Goal: Task Accomplishment & Management: Manage account settings

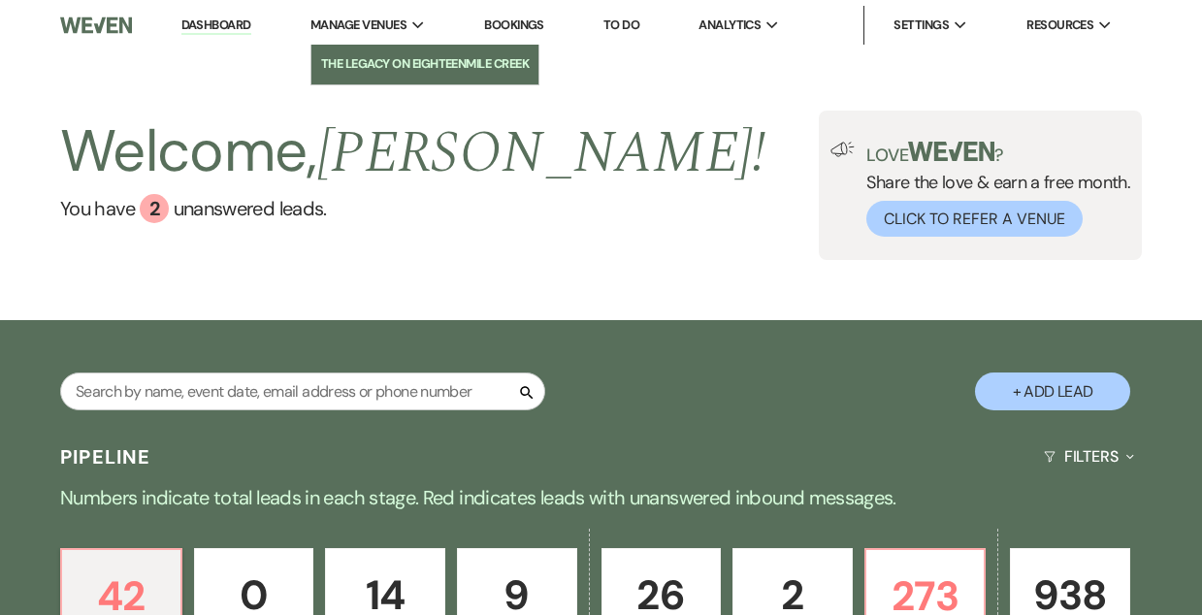
click at [401, 59] on li "The Legacy on Eighteenmile Creek" at bounding box center [425, 63] width 209 height 19
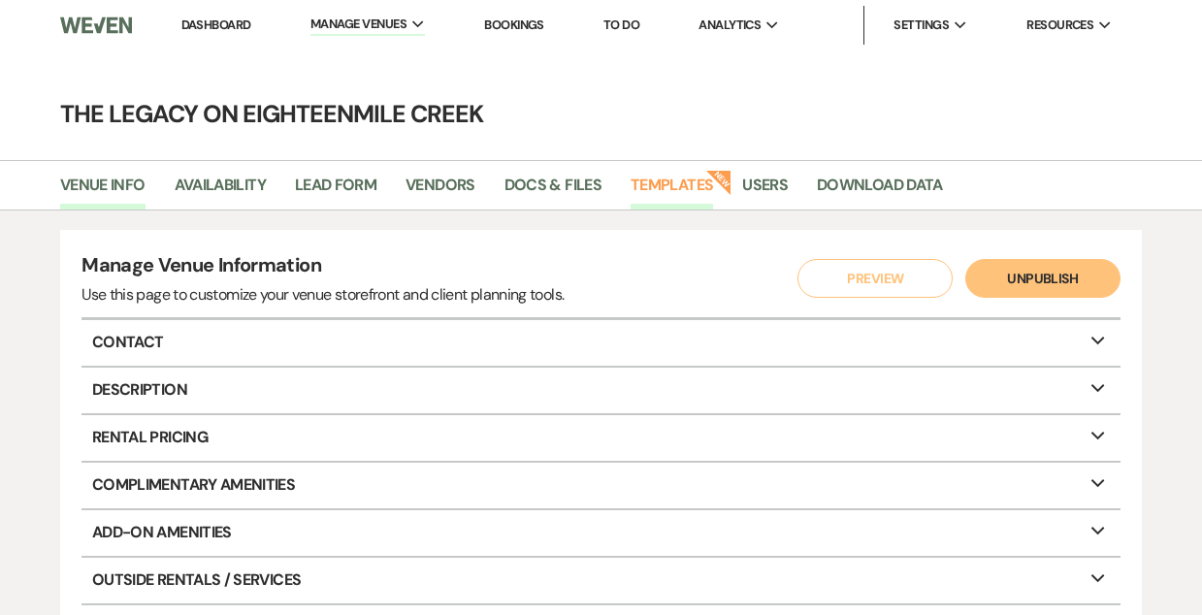
click at [683, 182] on link "Templates" at bounding box center [672, 191] width 82 height 37
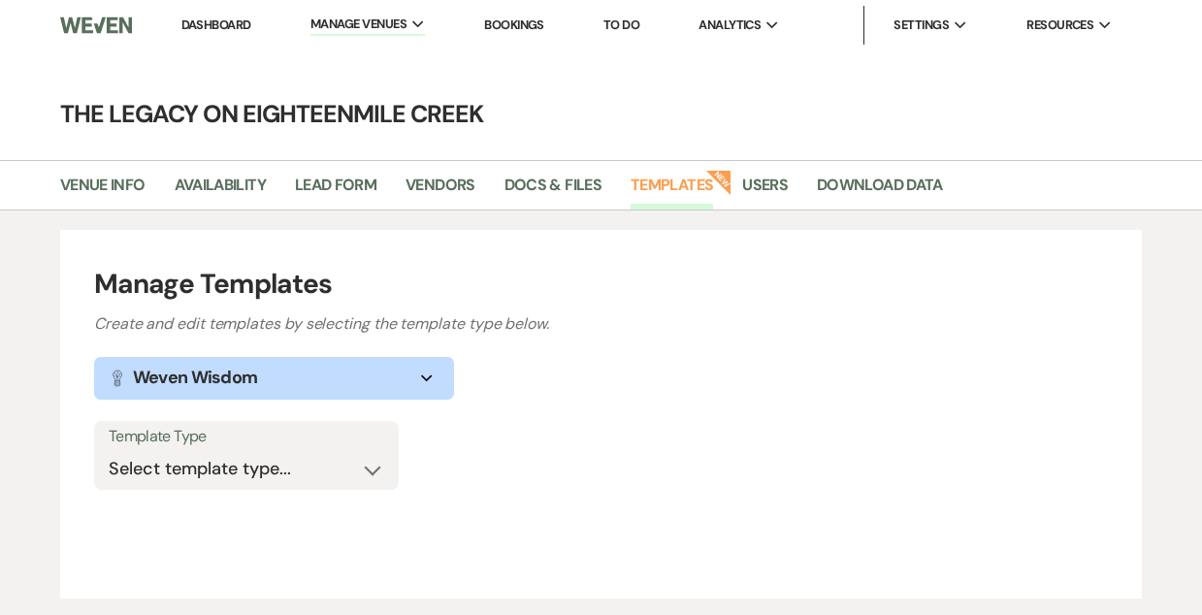
scroll to position [128, 0]
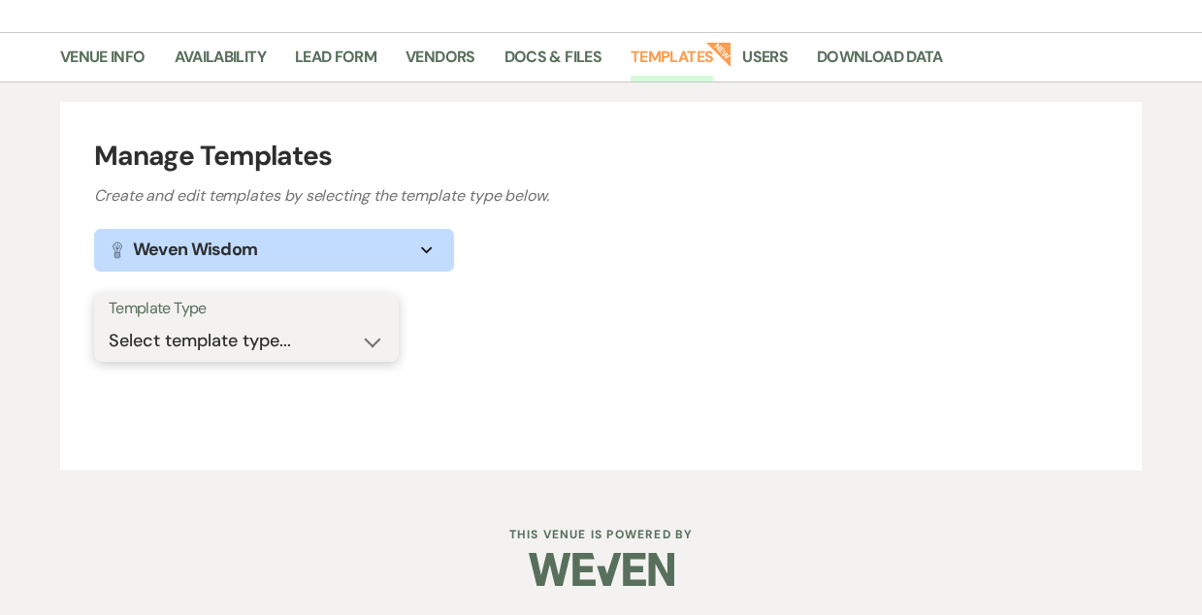
click at [296, 333] on select "Select template type... Task List Message Templates Payment Plan Inventory Item…" at bounding box center [247, 341] width 276 height 38
select select "Message Templates"
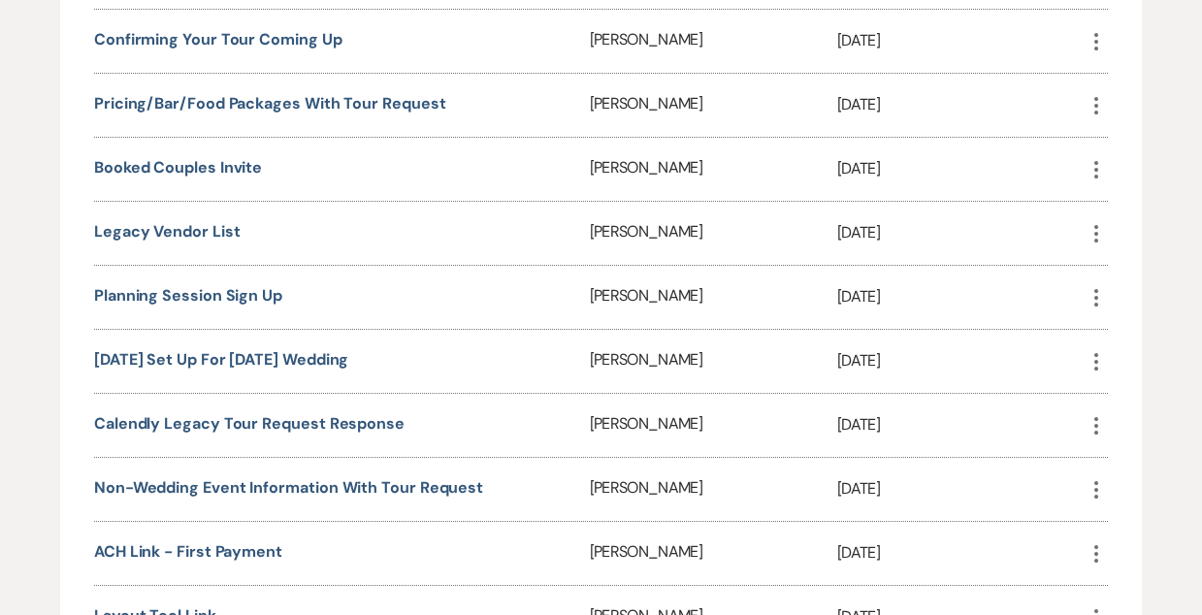
scroll to position [1034, 0]
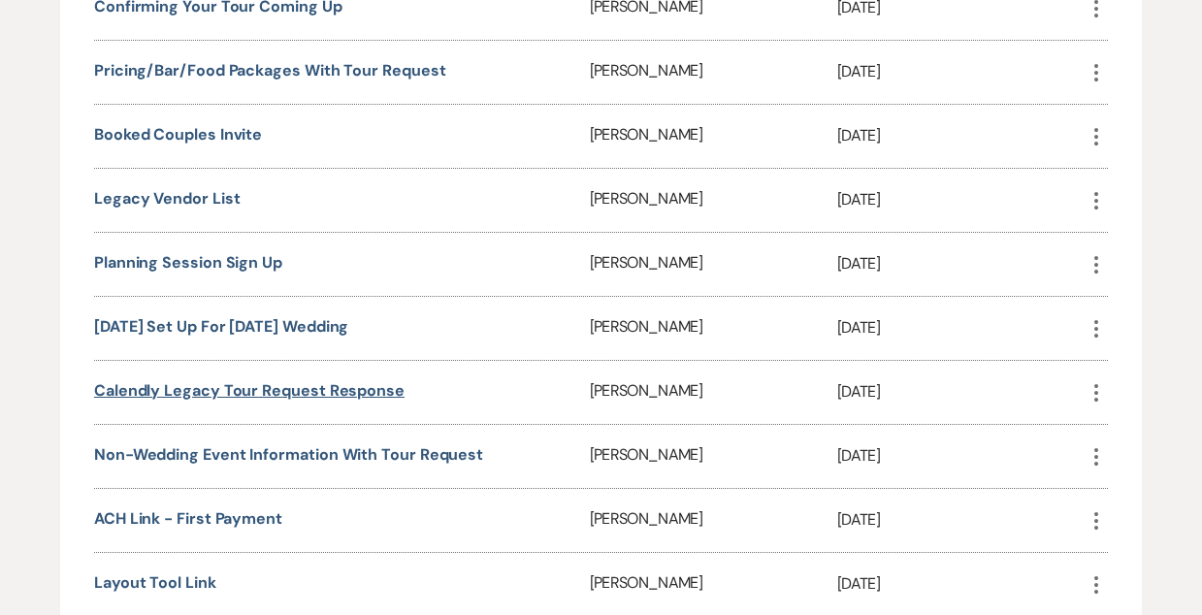
click at [261, 383] on link "Calendly Legacy Tour Request Response" at bounding box center [249, 390] width 310 height 20
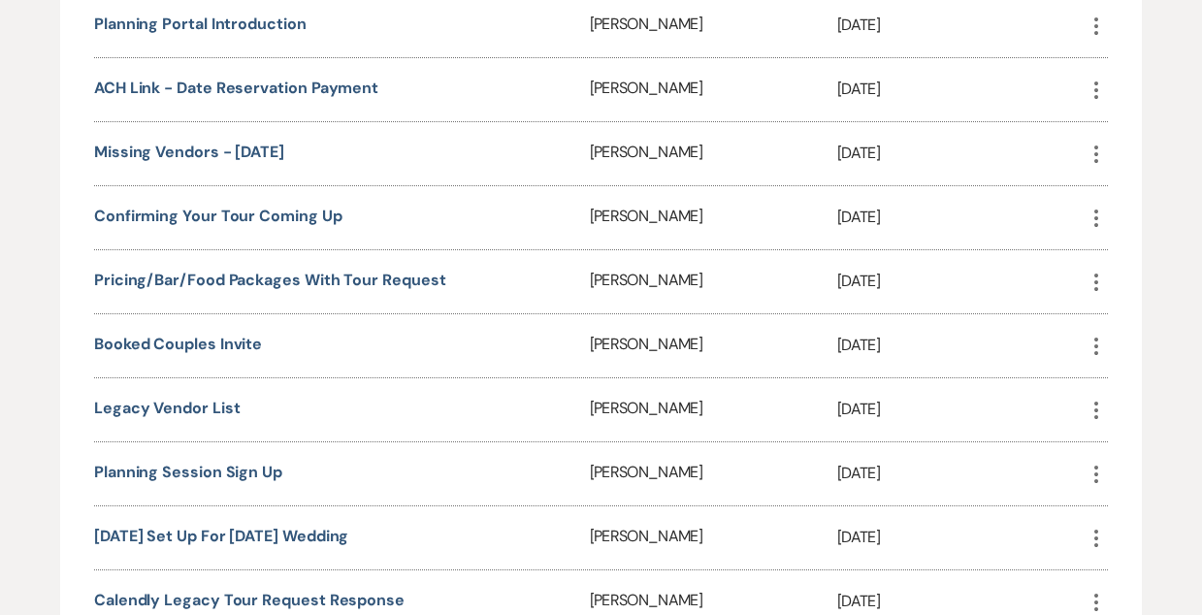
scroll to position [824, 0]
click at [289, 213] on link "Confirming your tour coming up" at bounding box center [218, 217] width 248 height 20
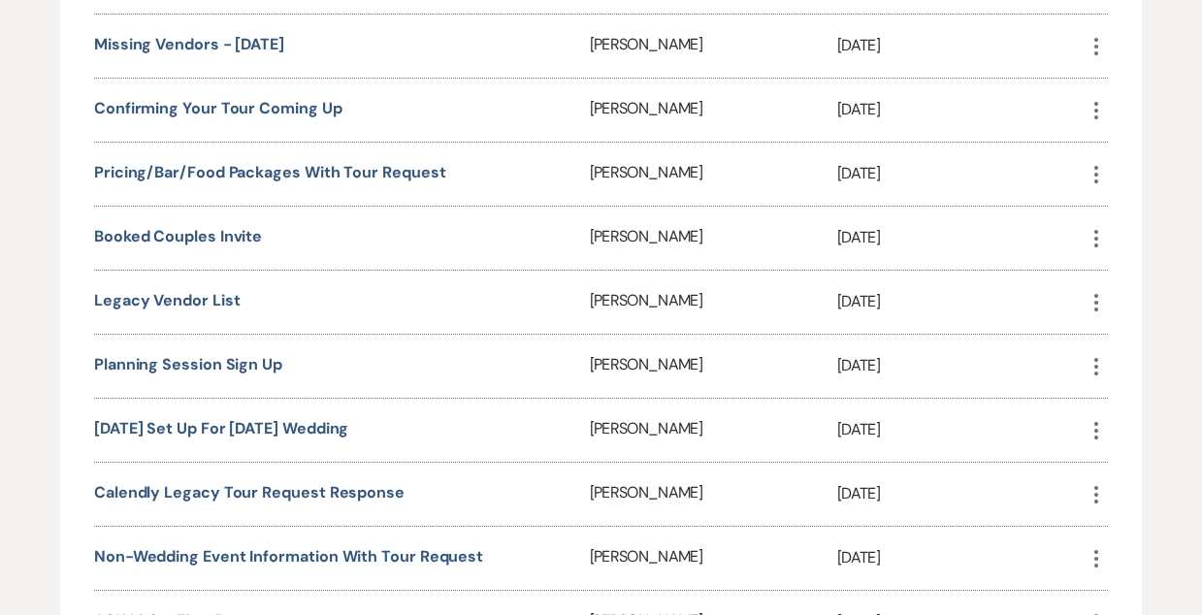
scroll to position [950, 0]
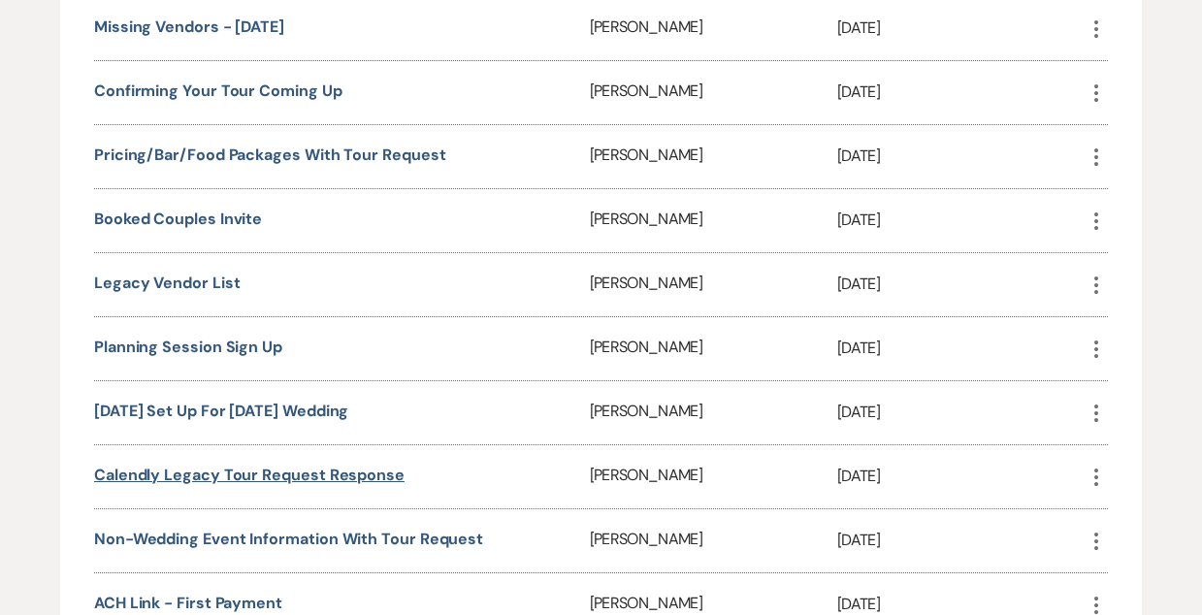
click at [337, 472] on link "Calendly Legacy Tour Request Response" at bounding box center [249, 475] width 310 height 20
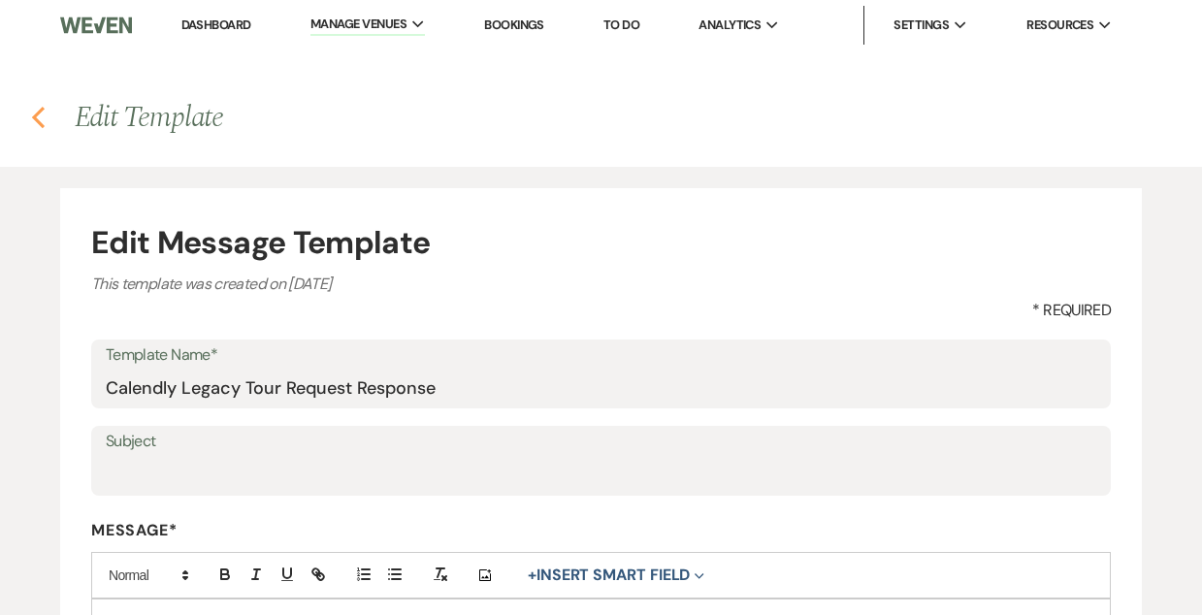
click at [38, 119] on icon "Previous" at bounding box center [38, 117] width 15 height 23
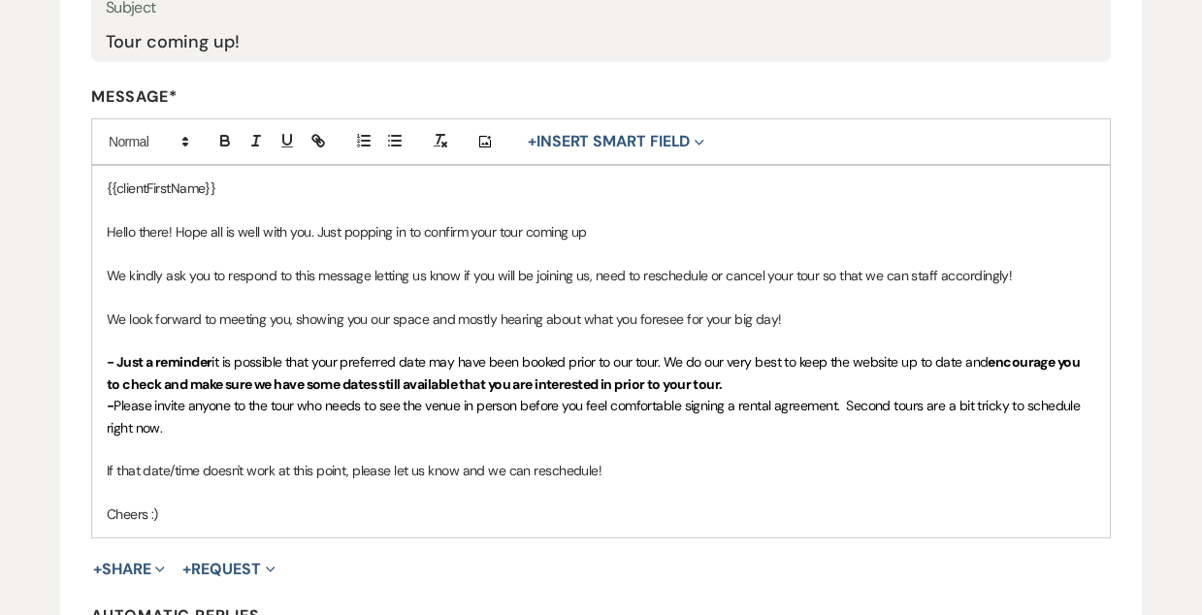
scroll to position [433, 0]
drag, startPoint x: 173, startPoint y: 433, endPoint x: 99, endPoint y: 368, distance: 98.3
click at [99, 368] on div "{{clientFirstName}} Hello there! Hope all is well with you. Just popping in to …" at bounding box center [601, 352] width 1018 height 371
copy div "- Just a reminder it is possible that your preferred date may have been booked …"
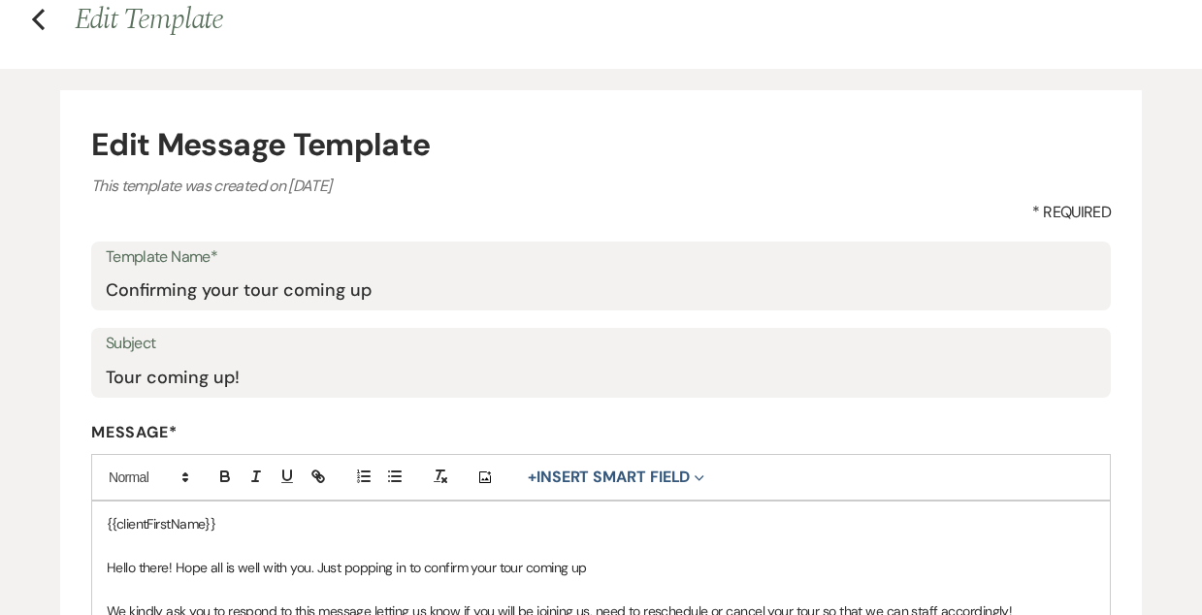
scroll to position [0, 0]
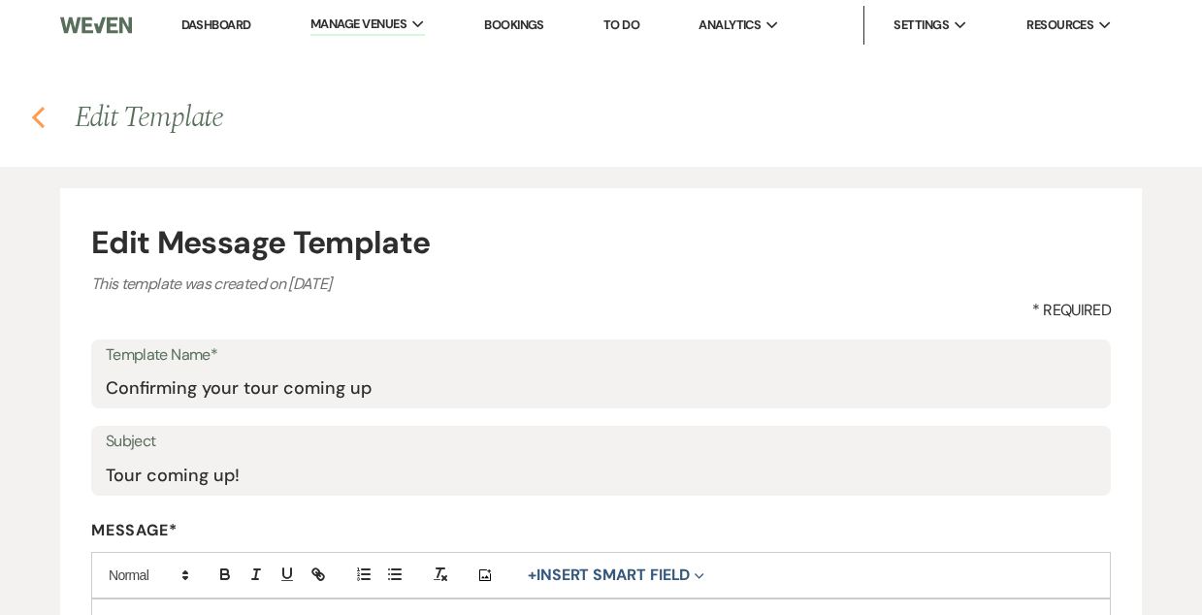
click at [37, 120] on use "button" at bounding box center [38, 117] width 13 height 21
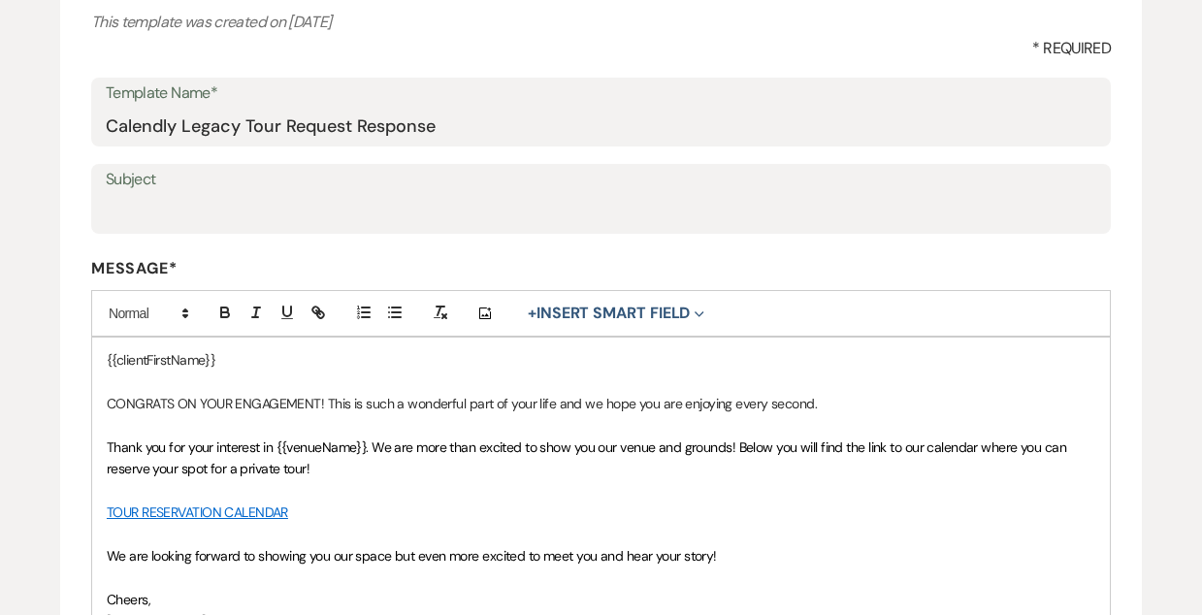
scroll to position [266, 0]
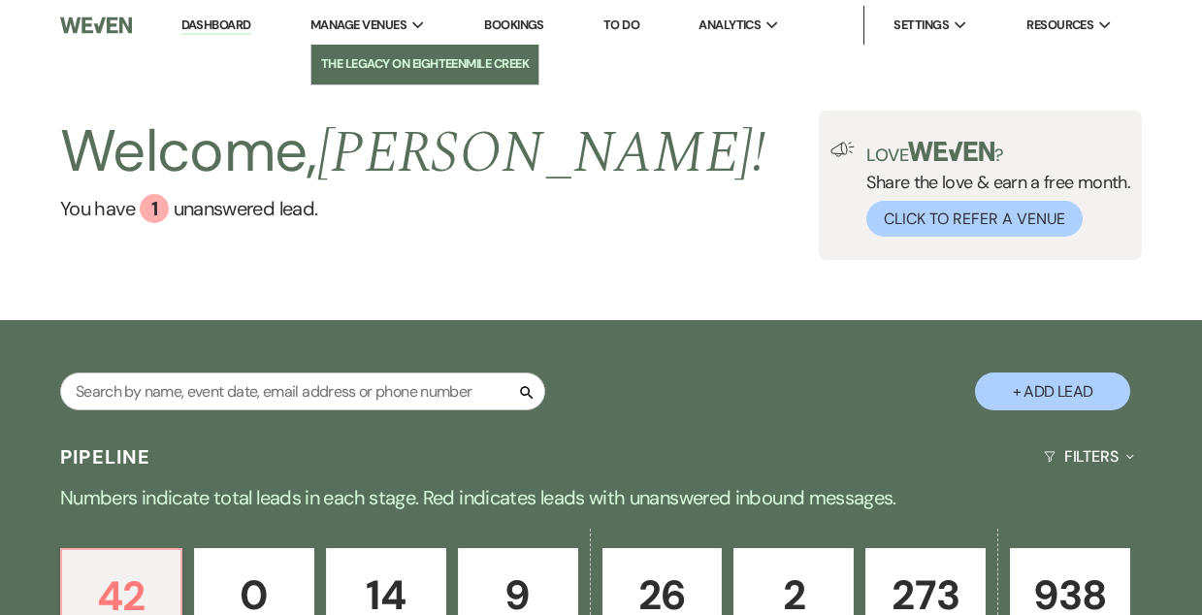
click at [353, 59] on li "The Legacy on Eighteenmile Creek" at bounding box center [425, 63] width 209 height 19
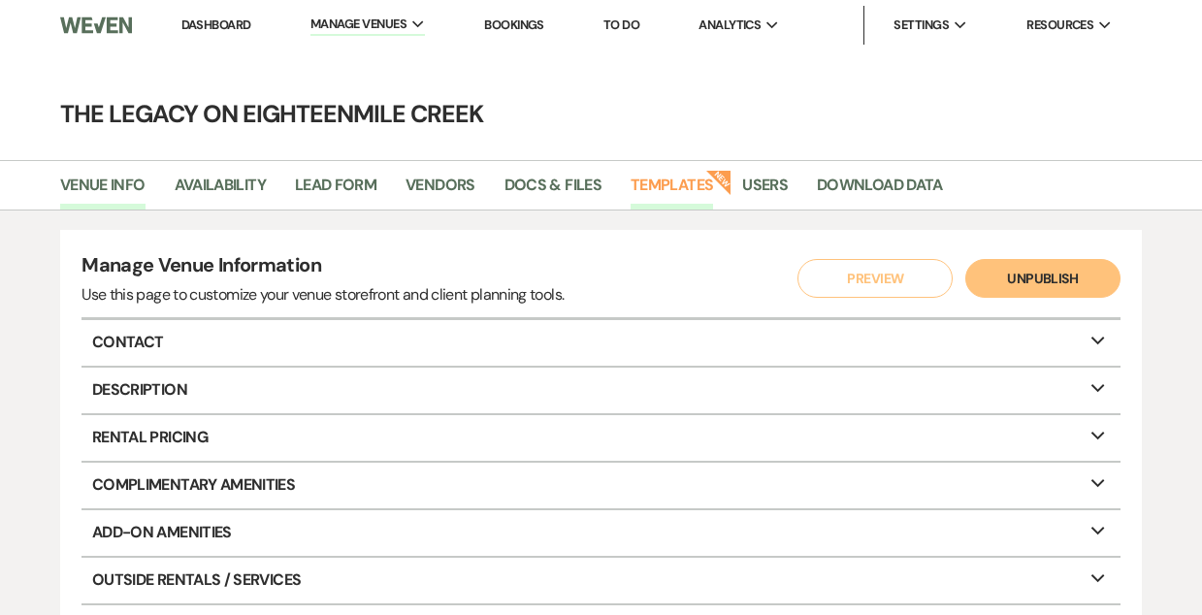
click at [679, 184] on link "Templates" at bounding box center [672, 191] width 82 height 37
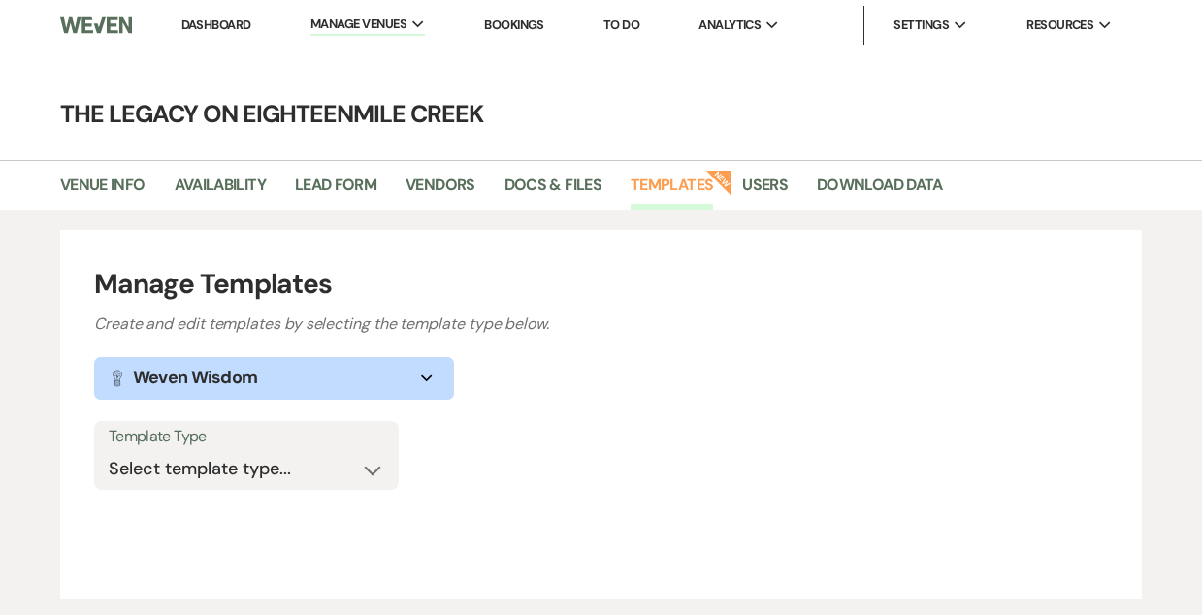
scroll to position [128, 0]
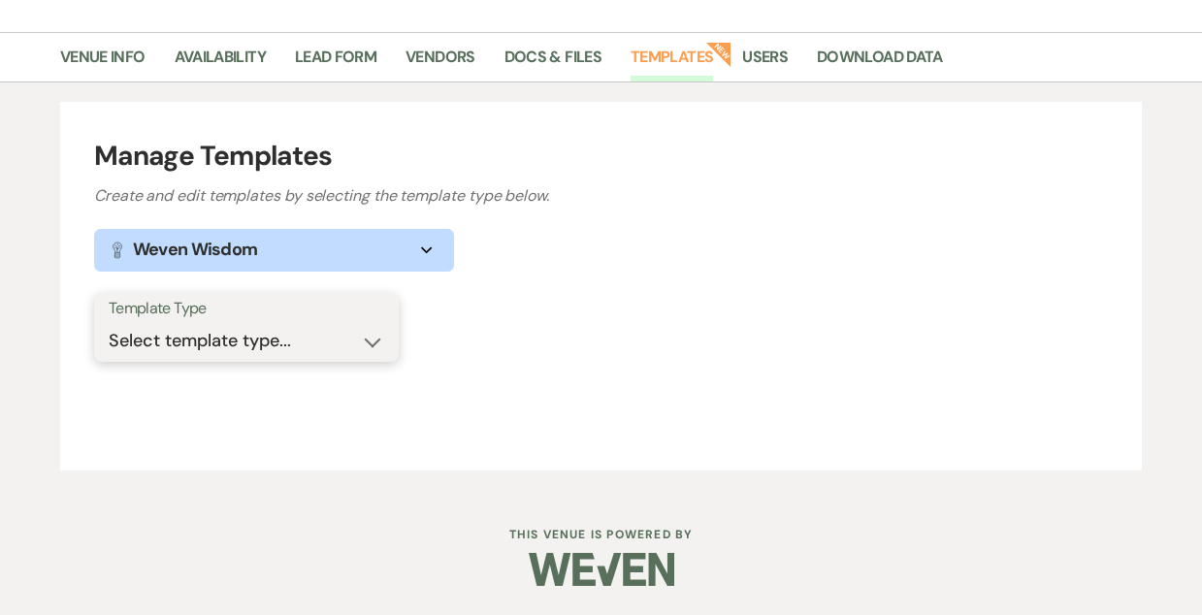
click at [259, 339] on select "Select template type... Task List Message Templates Payment Plan Inventory Item…" at bounding box center [247, 341] width 276 height 38
select select "Message Templates"
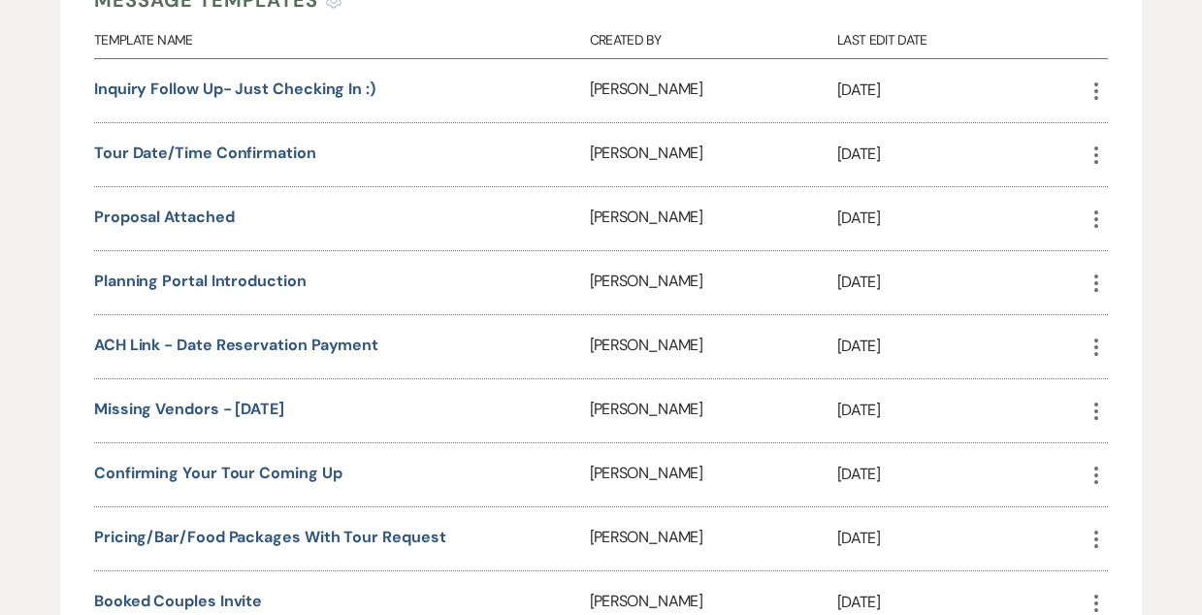
scroll to position [569, 0]
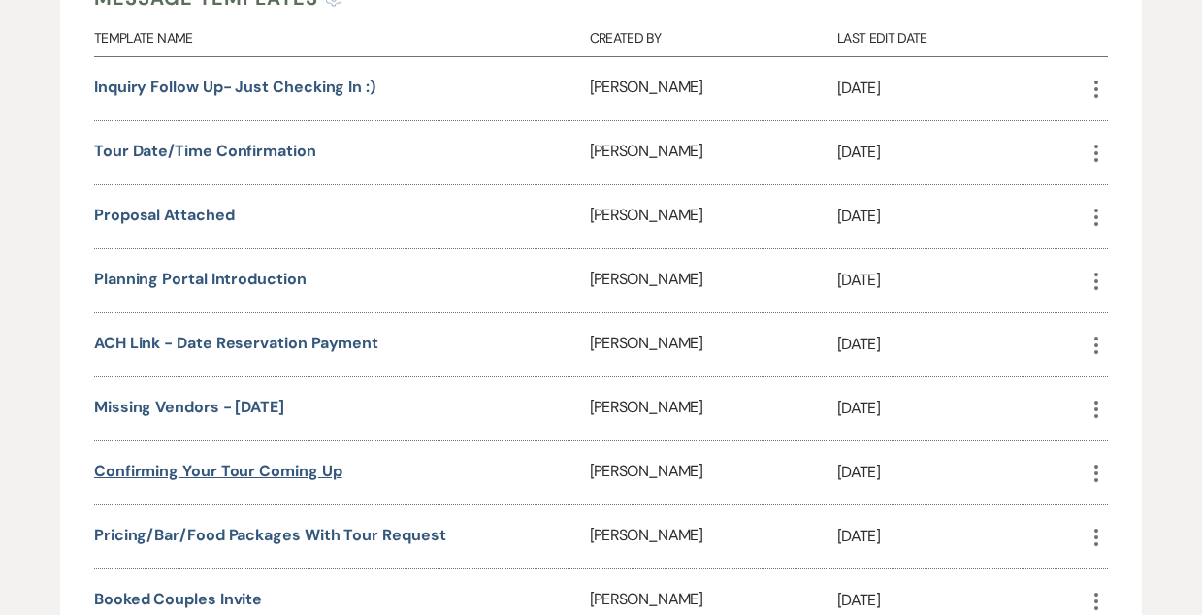
click at [308, 465] on link "Confirming your tour coming up" at bounding box center [218, 471] width 248 height 20
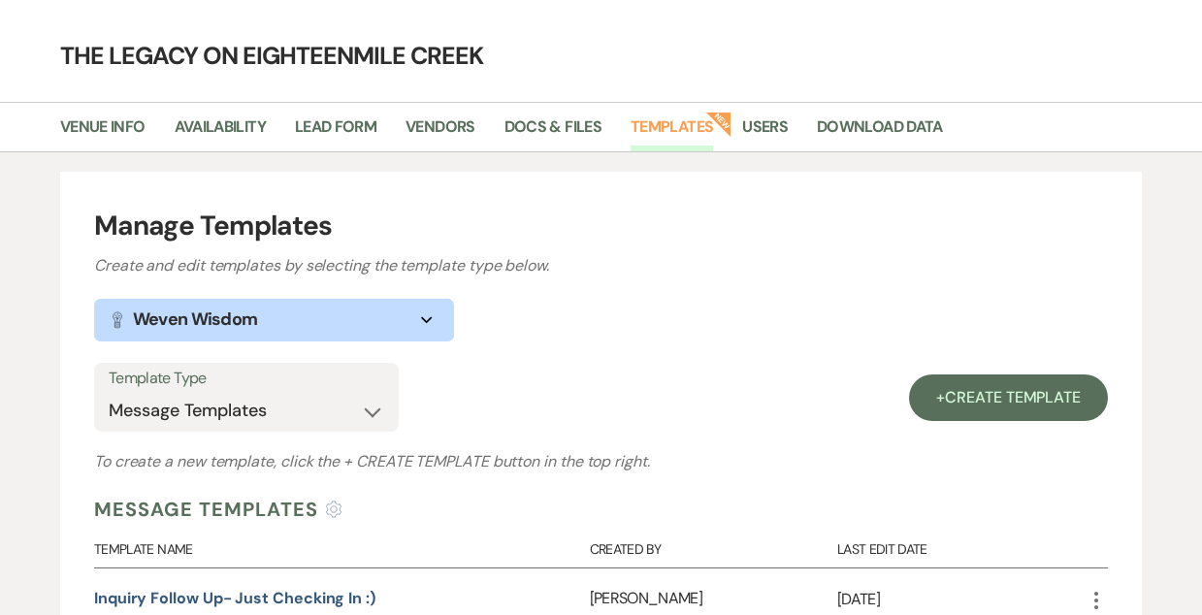
scroll to position [0, 0]
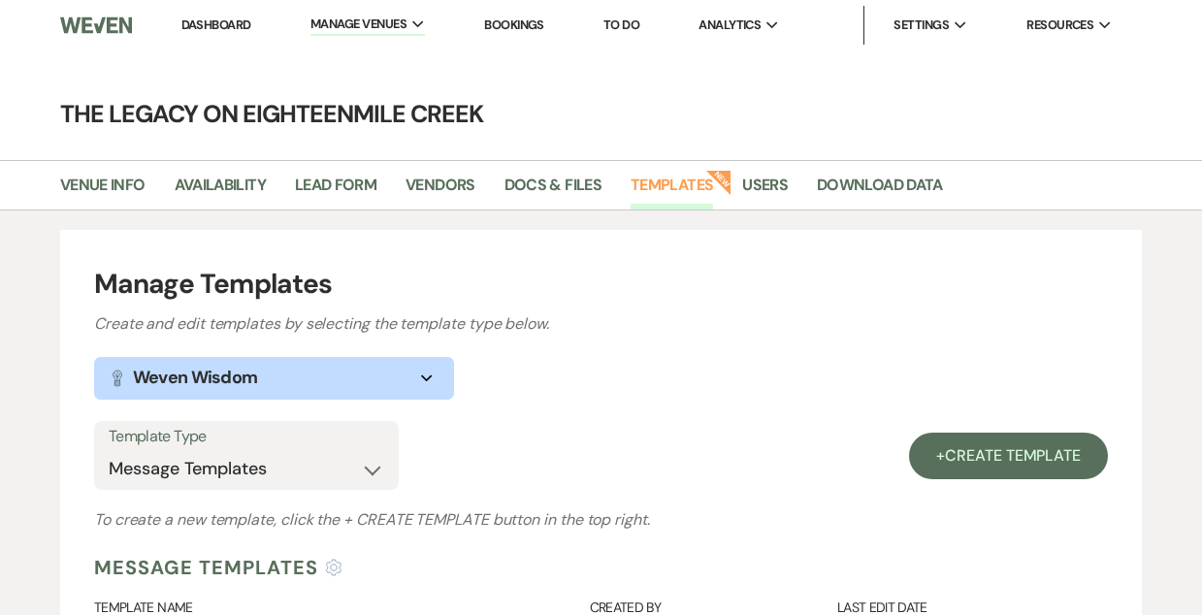
click at [195, 19] on link "Dashboard" at bounding box center [216, 24] width 70 height 16
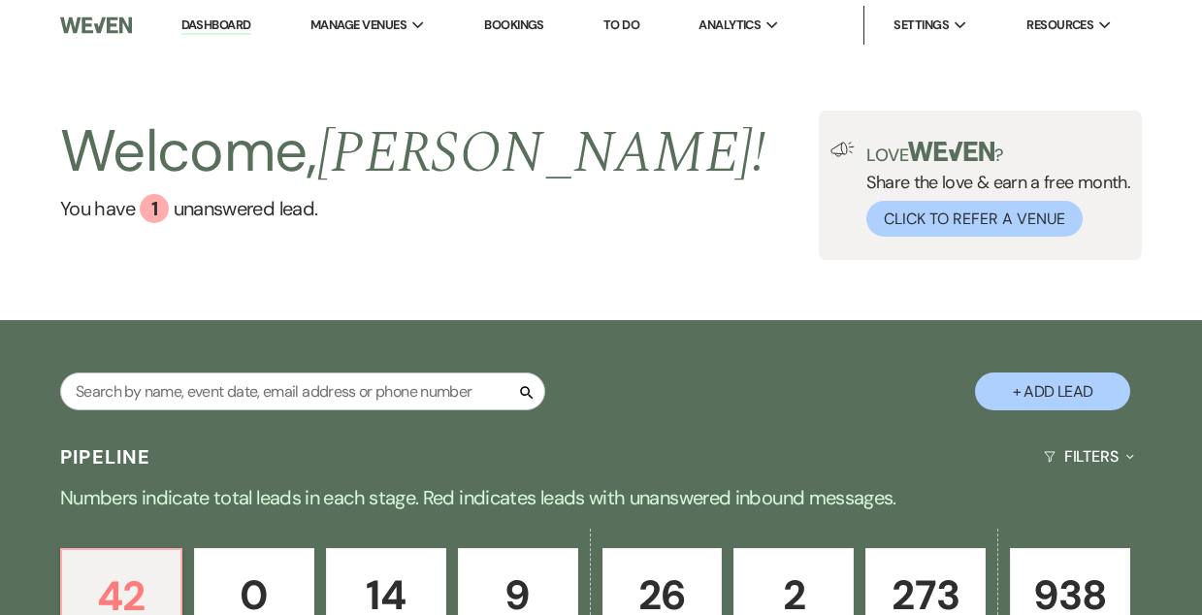
click at [527, 24] on link "Bookings" at bounding box center [514, 24] width 60 height 16
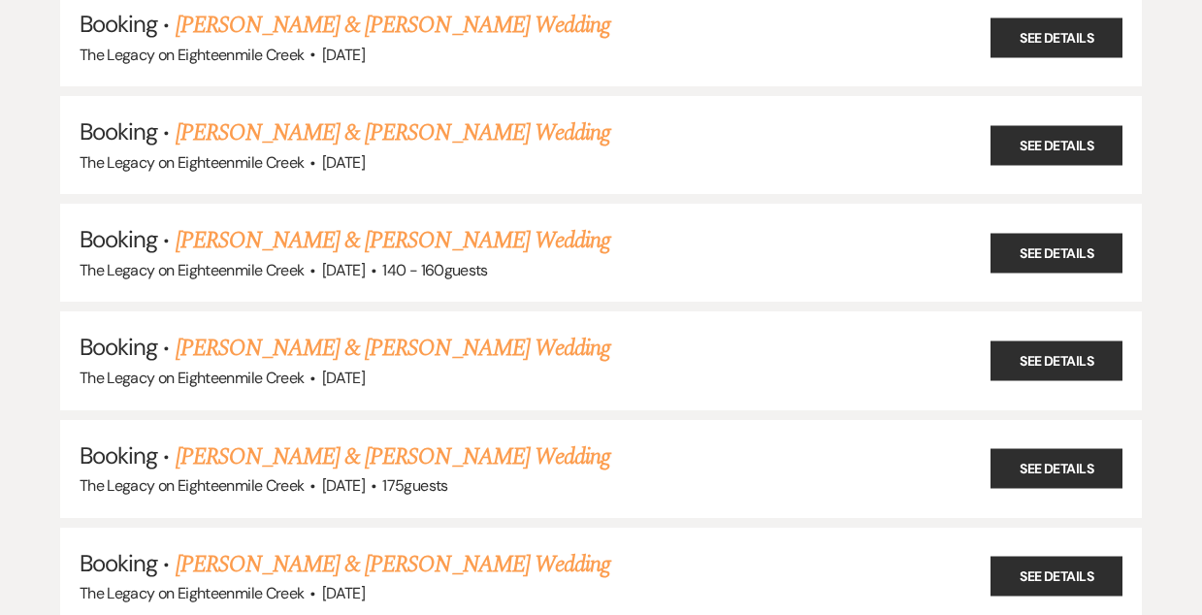
scroll to position [1008, 0]
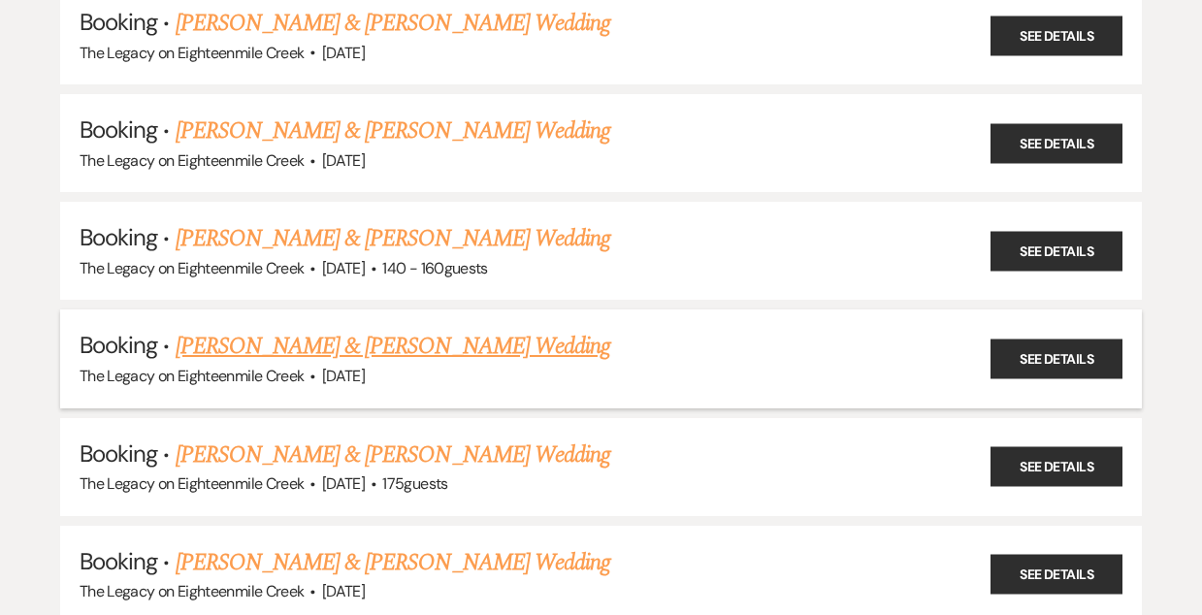
click at [398, 346] on link "Sarah Schultz & Dean Penman's Wedding" at bounding box center [393, 346] width 435 height 35
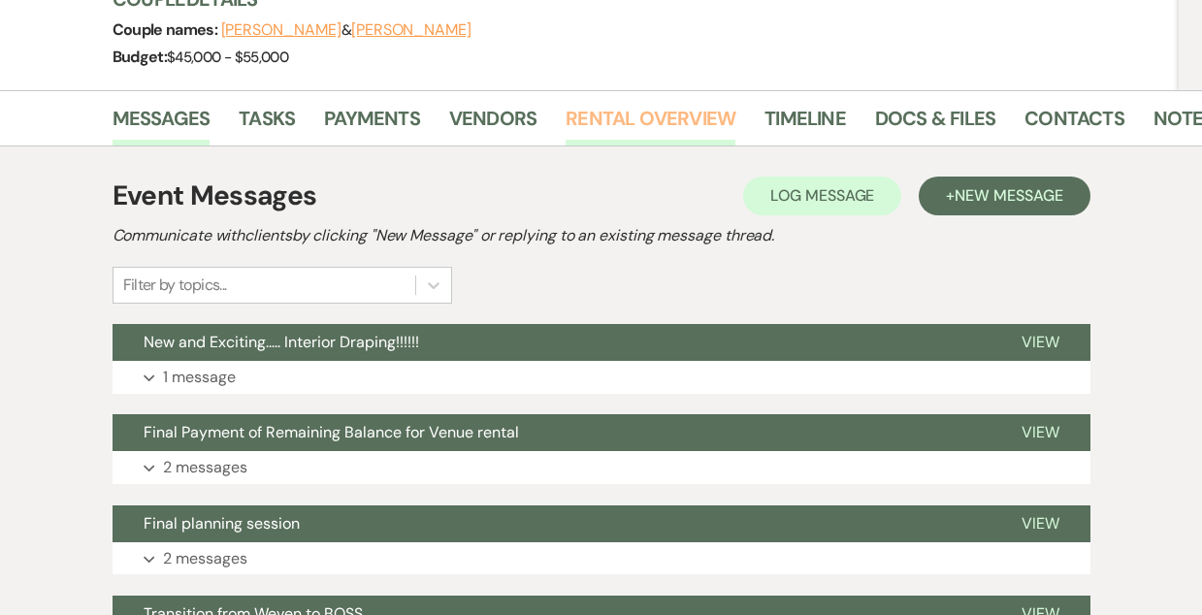
scroll to position [243, 0]
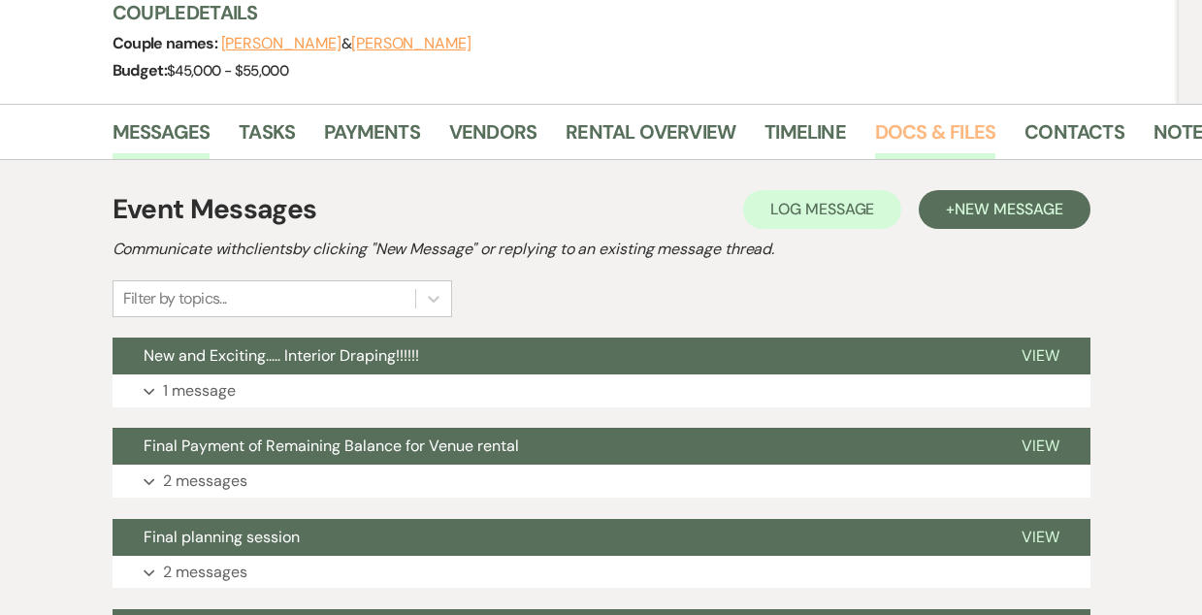
click at [944, 135] on link "Docs & Files" at bounding box center [935, 137] width 120 height 43
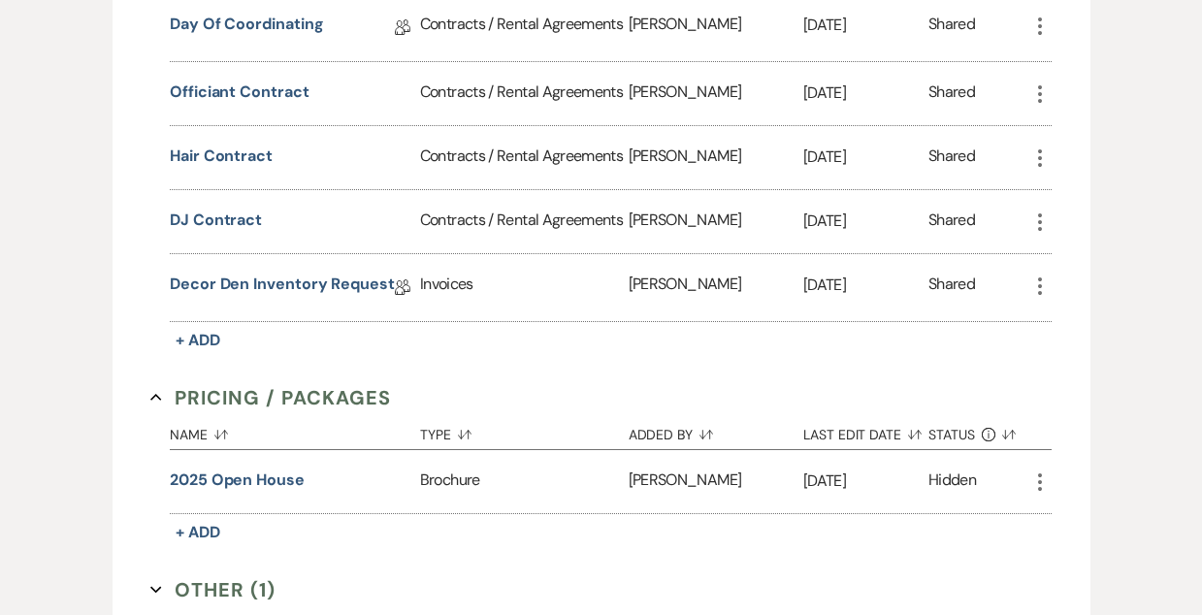
scroll to position [986, 0]
click at [203, 218] on button "DJ Contract" at bounding box center [216, 221] width 92 height 23
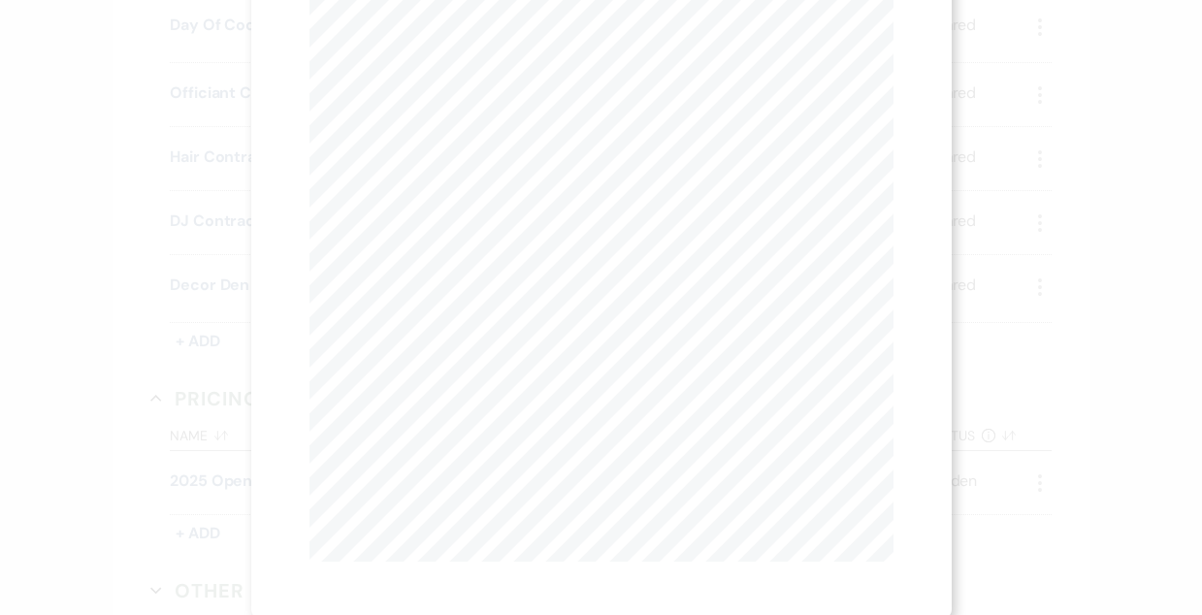
scroll to position [0, 0]
click at [500, 72] on button "Next Next" at bounding box center [500, 71] width 50 height 16
click at [492, 78] on button "Next Next" at bounding box center [499, 71] width 50 height 16
click at [495, 74] on button "Next Next" at bounding box center [499, 71] width 50 height 16
click at [500, 67] on button "Next Next" at bounding box center [499, 71] width 50 height 16
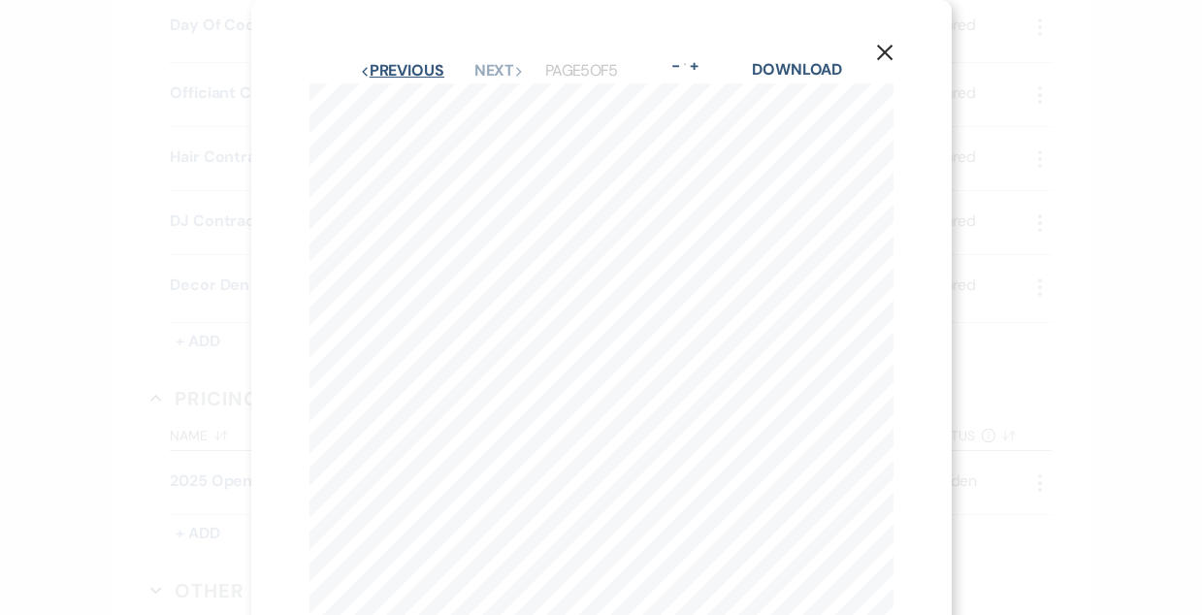
click at [391, 70] on button "Previous Previous" at bounding box center [402, 71] width 84 height 16
click at [502, 74] on button "Next Next" at bounding box center [500, 71] width 50 height 16
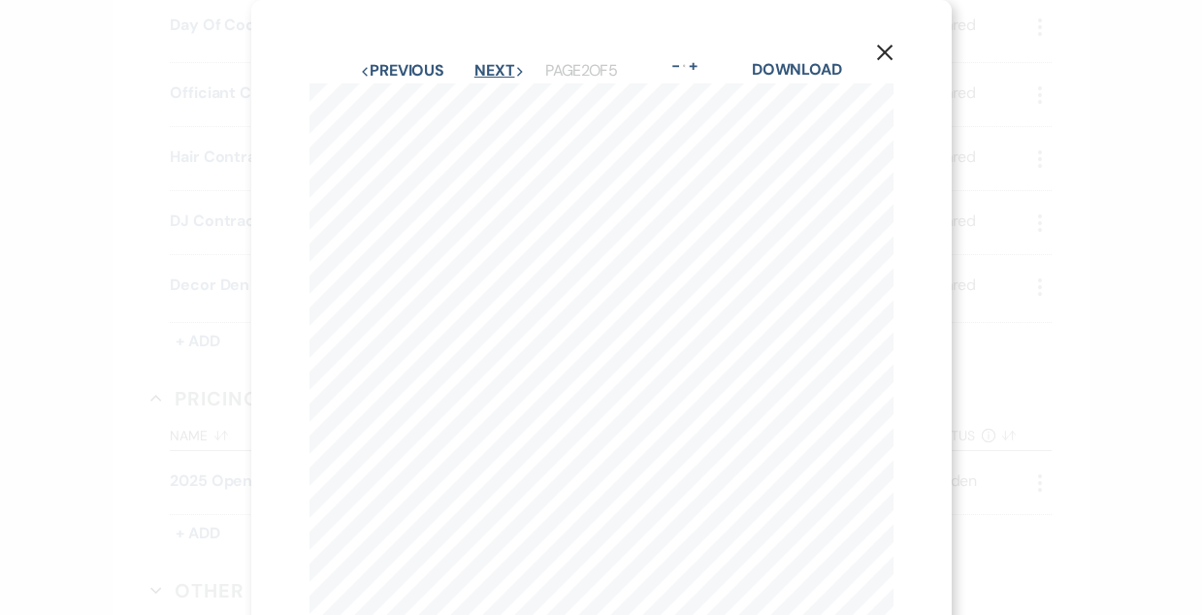
click at [486, 69] on button "Next Next" at bounding box center [499, 71] width 50 height 16
click at [500, 70] on button "Next Next" at bounding box center [499, 71] width 50 height 16
click at [885, 55] on use "button" at bounding box center [884, 53] width 16 height 16
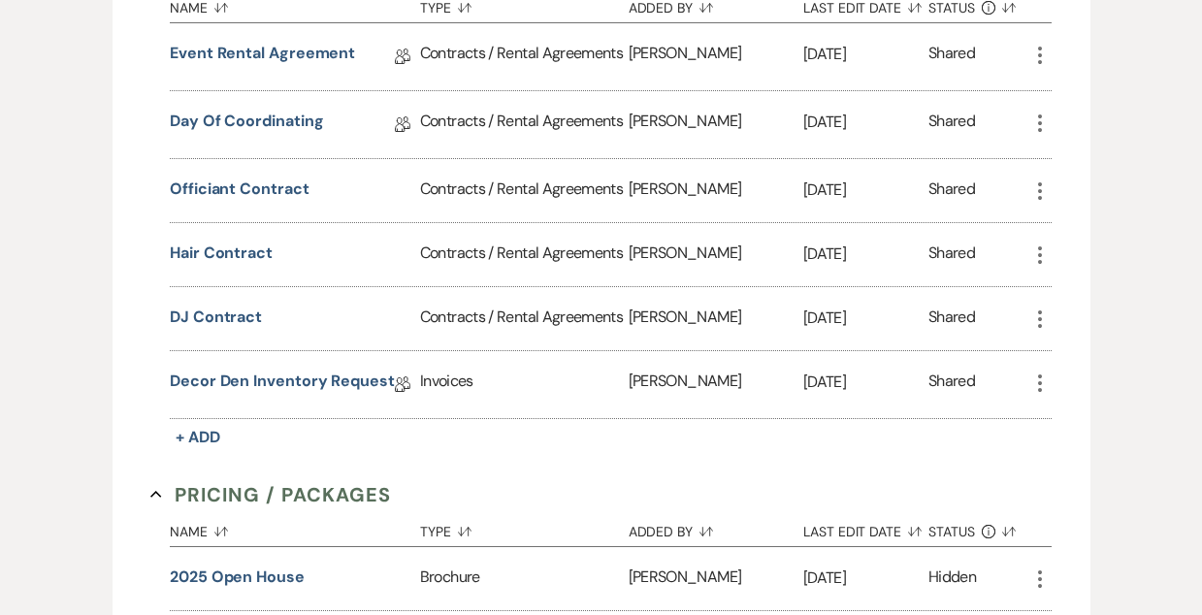
scroll to position [881, 0]
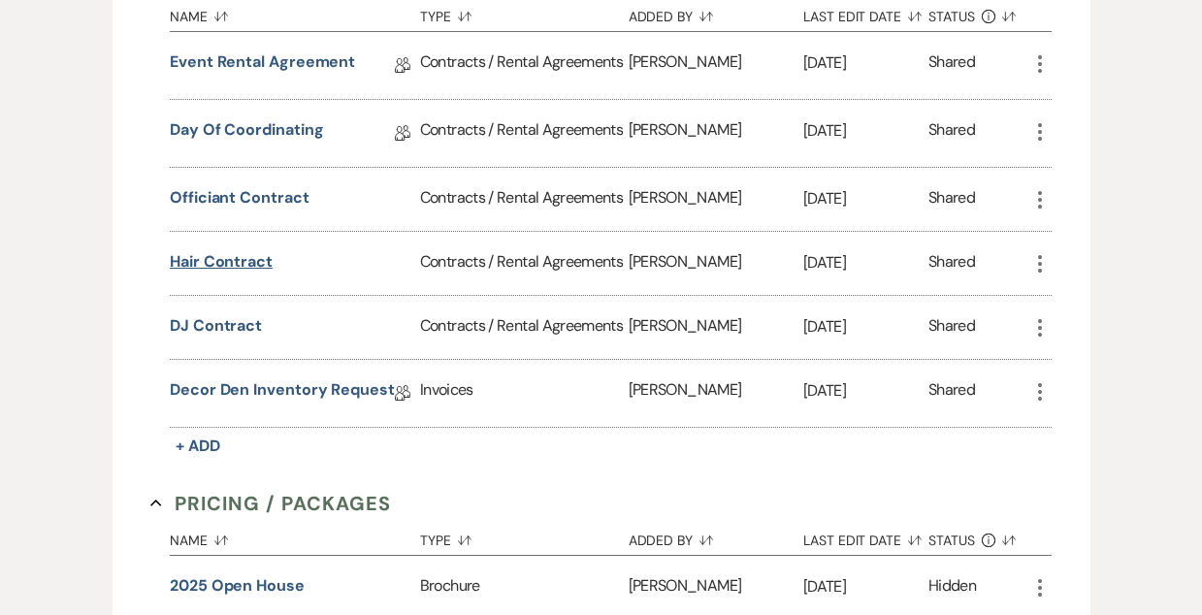
click at [240, 262] on button "Hair Contract" at bounding box center [221, 261] width 103 height 23
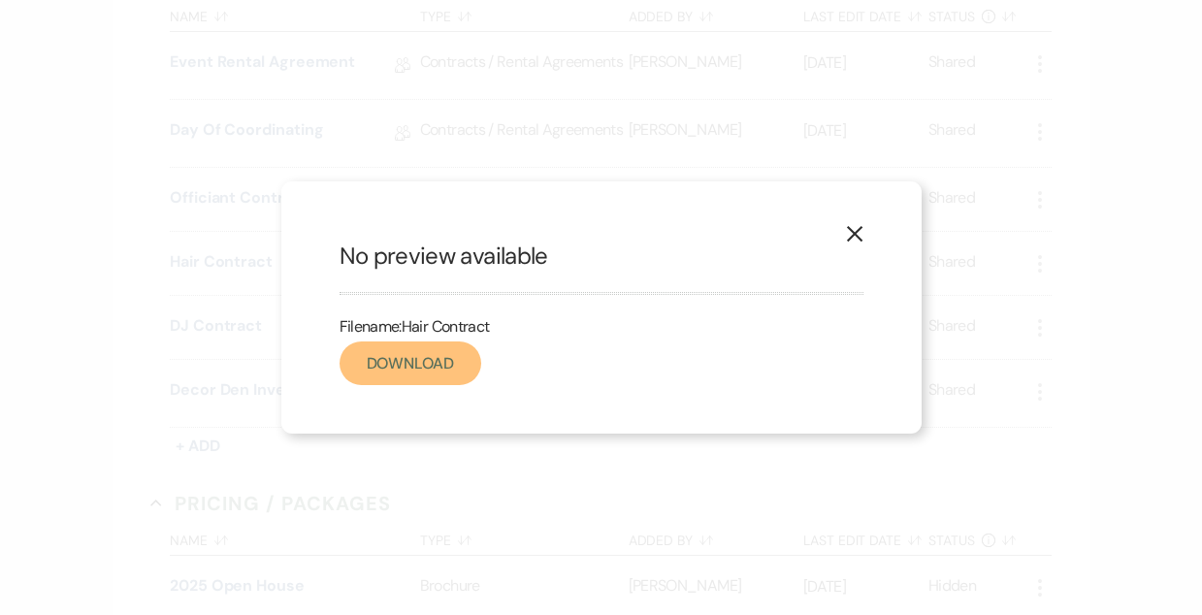
click at [407, 362] on link "Download" at bounding box center [411, 364] width 142 height 44
click at [849, 235] on icon "X" at bounding box center [854, 233] width 17 height 17
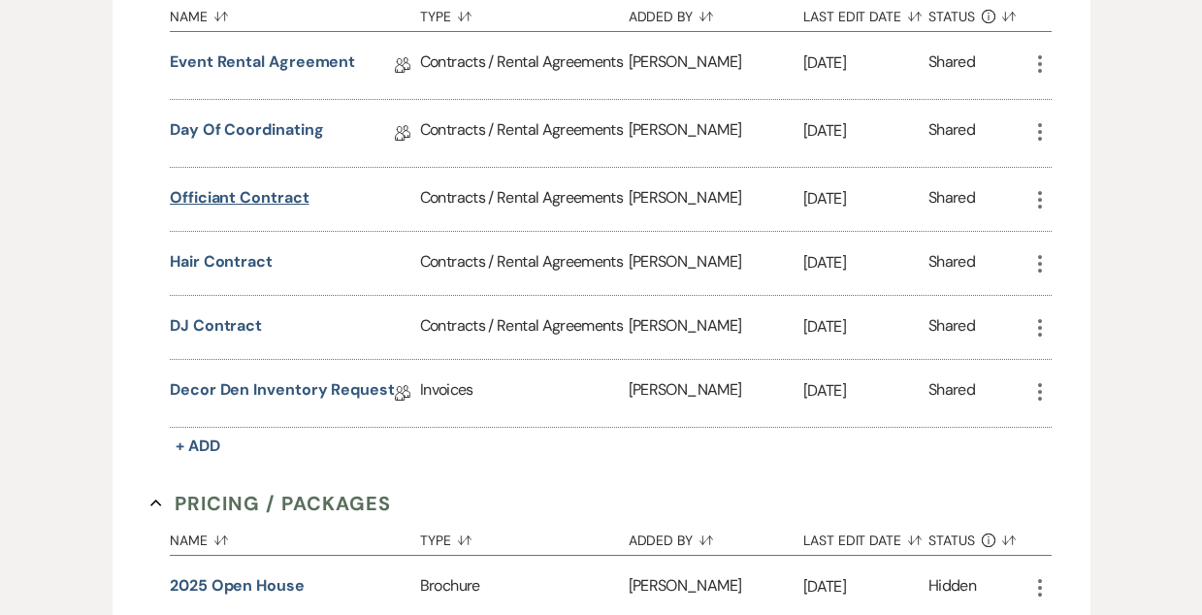
click at [244, 201] on button "Officiant Contract" at bounding box center [240, 197] width 140 height 23
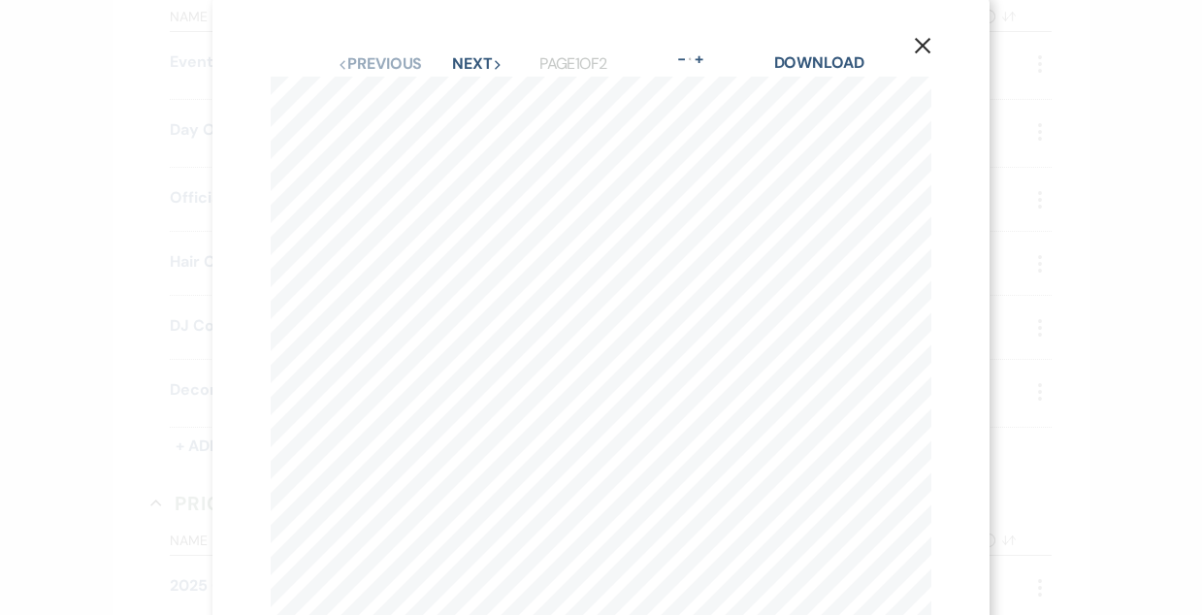
scroll to position [0, 0]
click at [474, 72] on button "Next Next" at bounding box center [477, 71] width 50 height 16
click at [919, 50] on icon "X" at bounding box center [922, 52] width 17 height 17
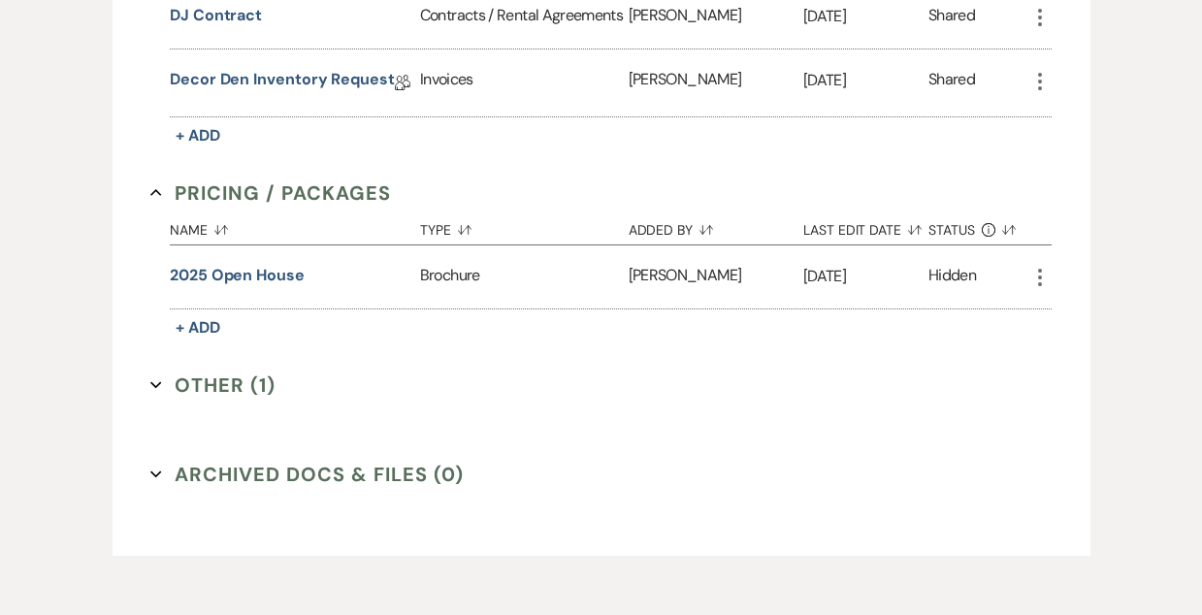
scroll to position [1190, 0]
click at [205, 378] on button "Other (1) Expand" at bounding box center [212, 386] width 125 height 29
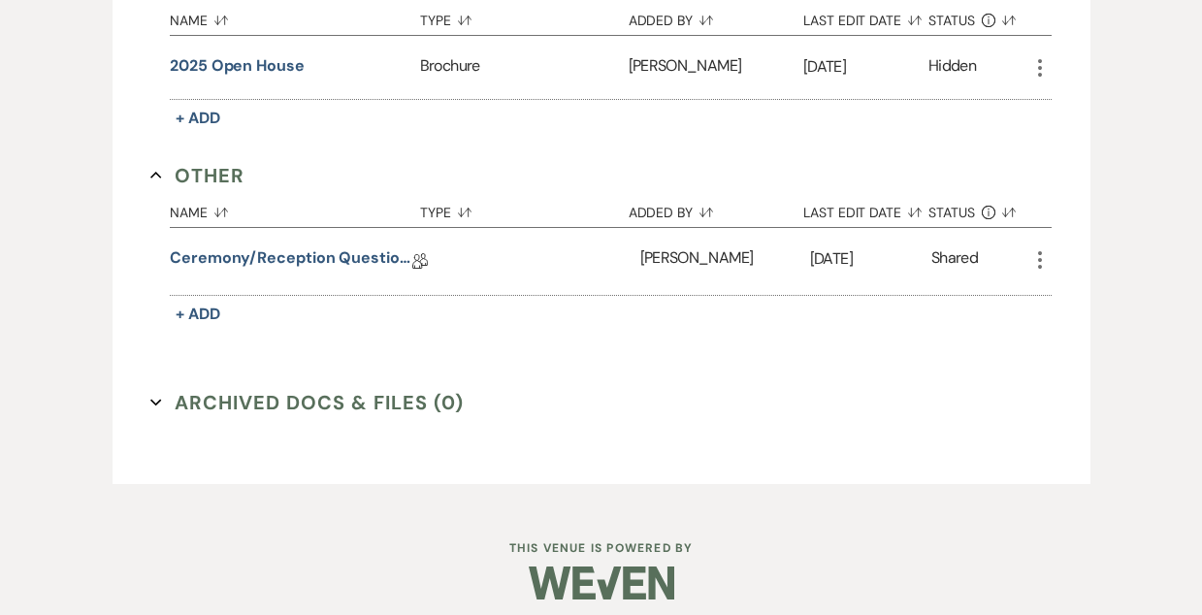
scroll to position [1402, 0]
click at [257, 254] on link "Ceremony/Reception Questionnaire" at bounding box center [291, 260] width 243 height 30
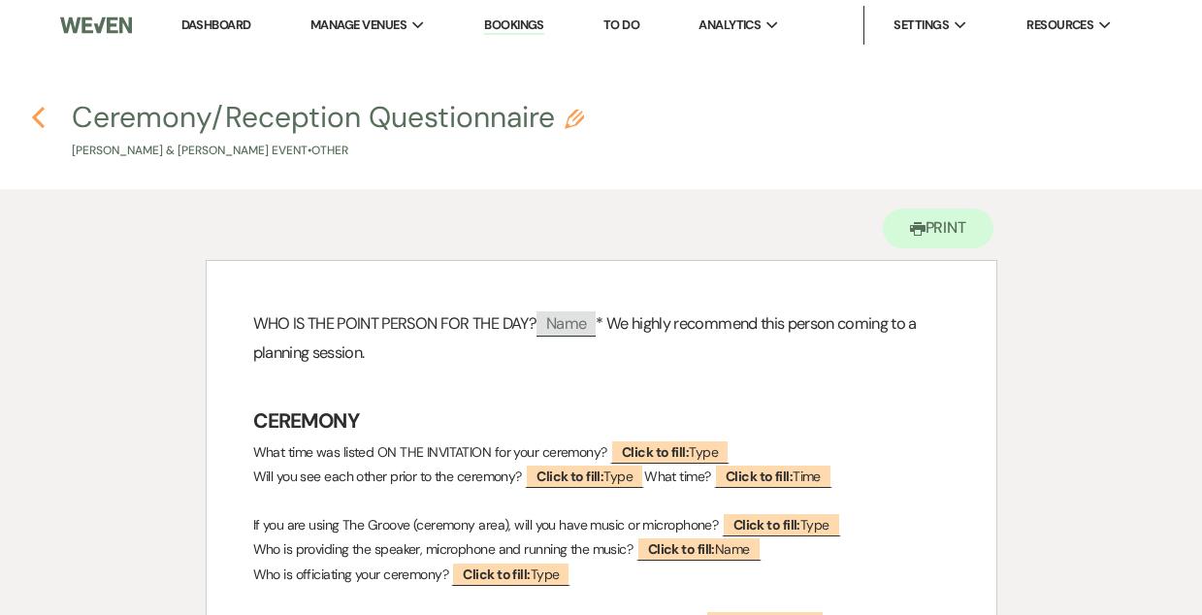
click at [38, 114] on use "button" at bounding box center [38, 117] width 13 height 21
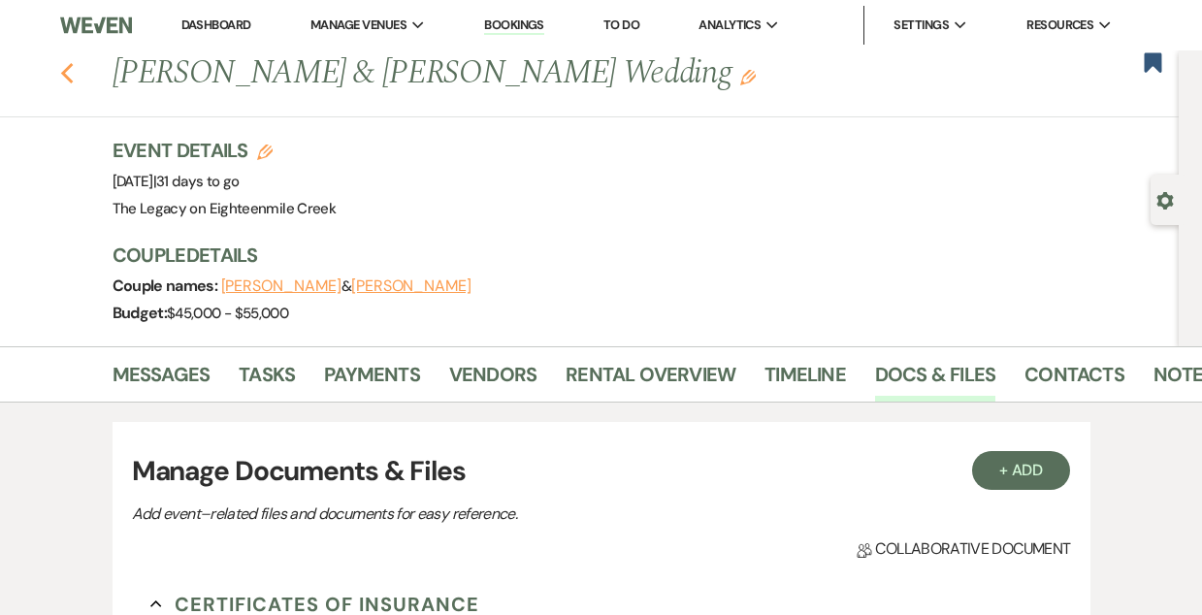
click at [64, 68] on icon "Previous" at bounding box center [67, 73] width 15 height 23
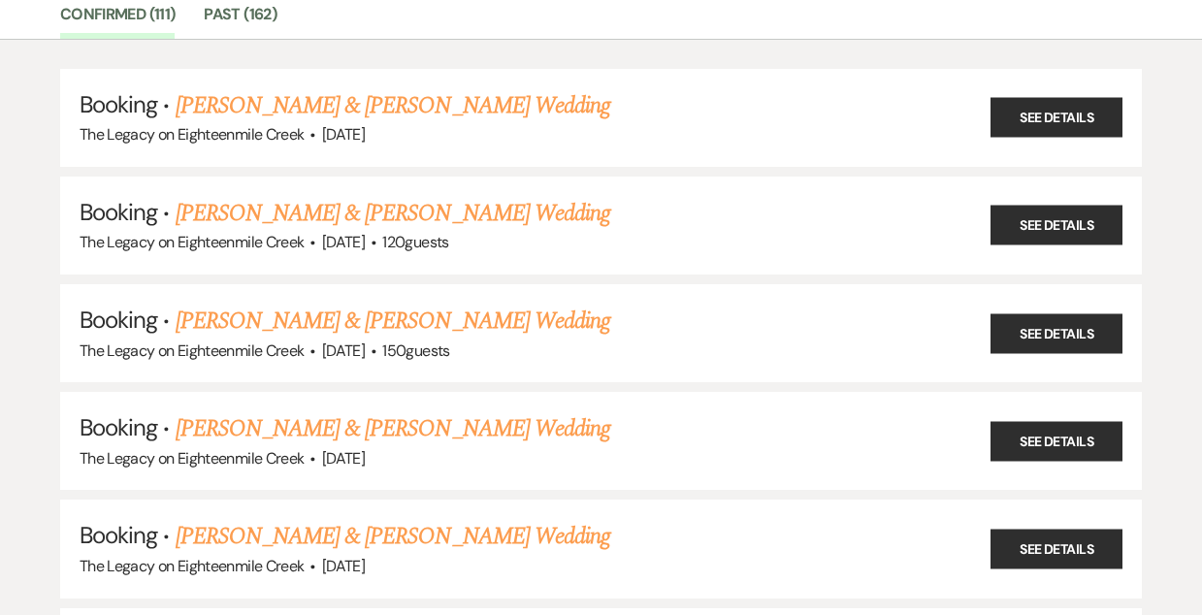
scroll to position [170, 0]
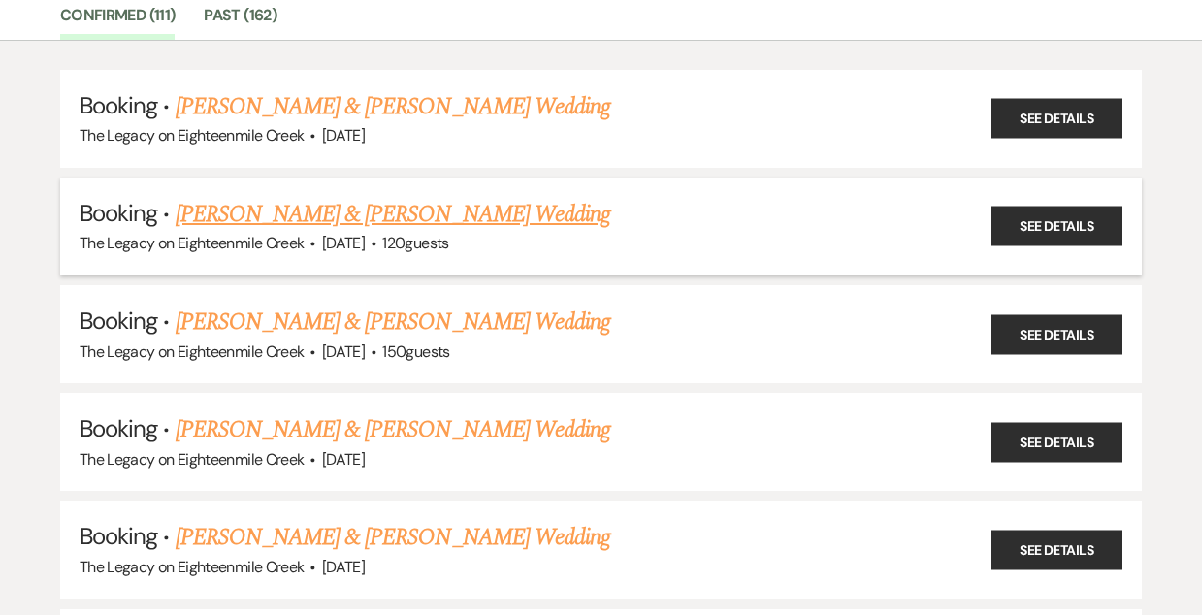
click at [353, 211] on link "Adam Rakiecki & Grace Sipos's Wedding" at bounding box center [393, 214] width 435 height 35
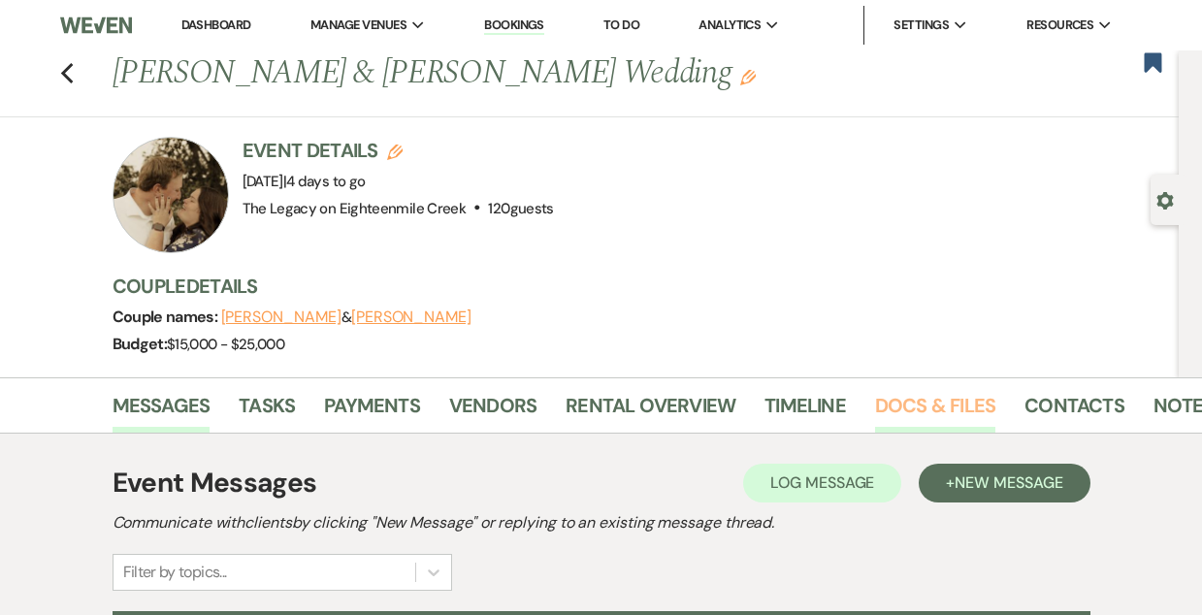
click at [910, 404] on link "Docs & Files" at bounding box center [935, 411] width 120 height 43
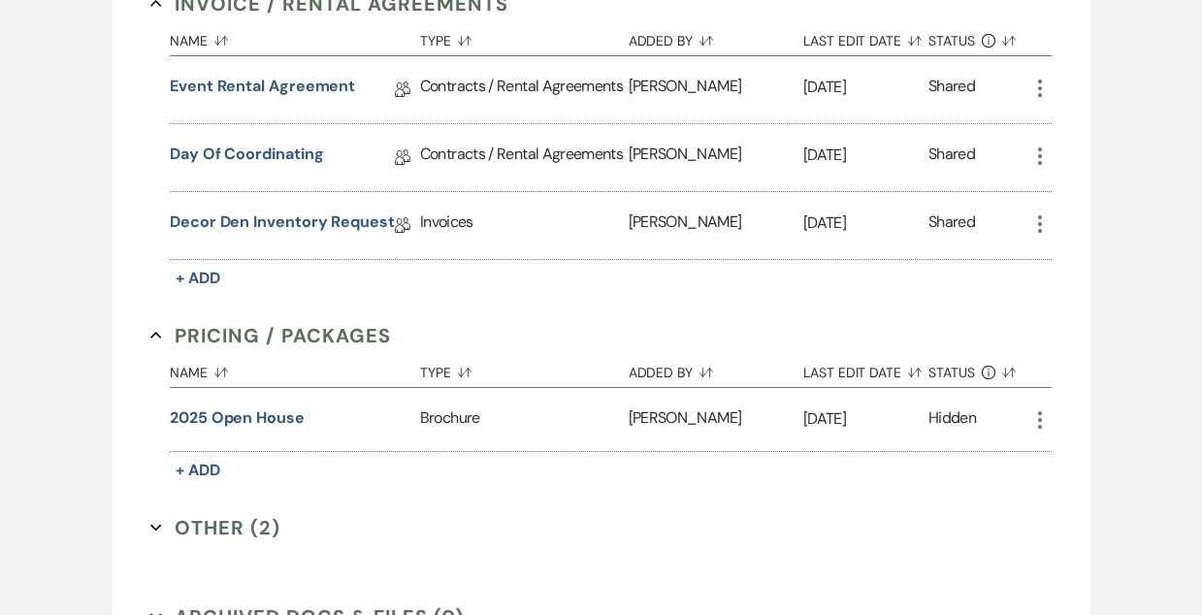
scroll to position [930, 0]
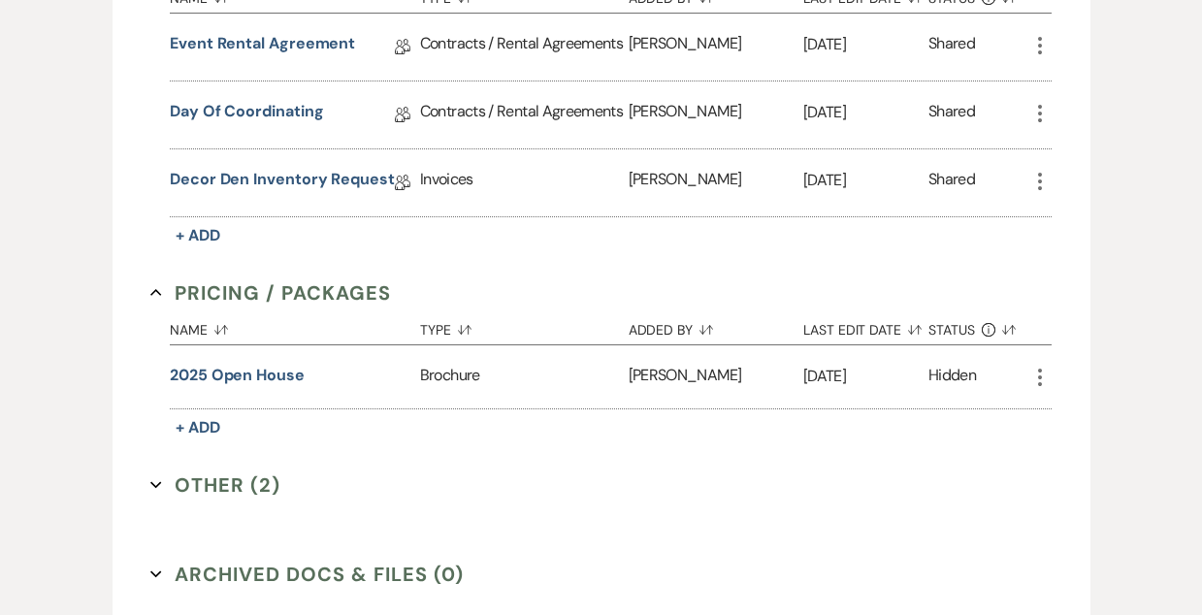
click at [212, 480] on button "Other (2) Expand" at bounding box center [215, 485] width 130 height 29
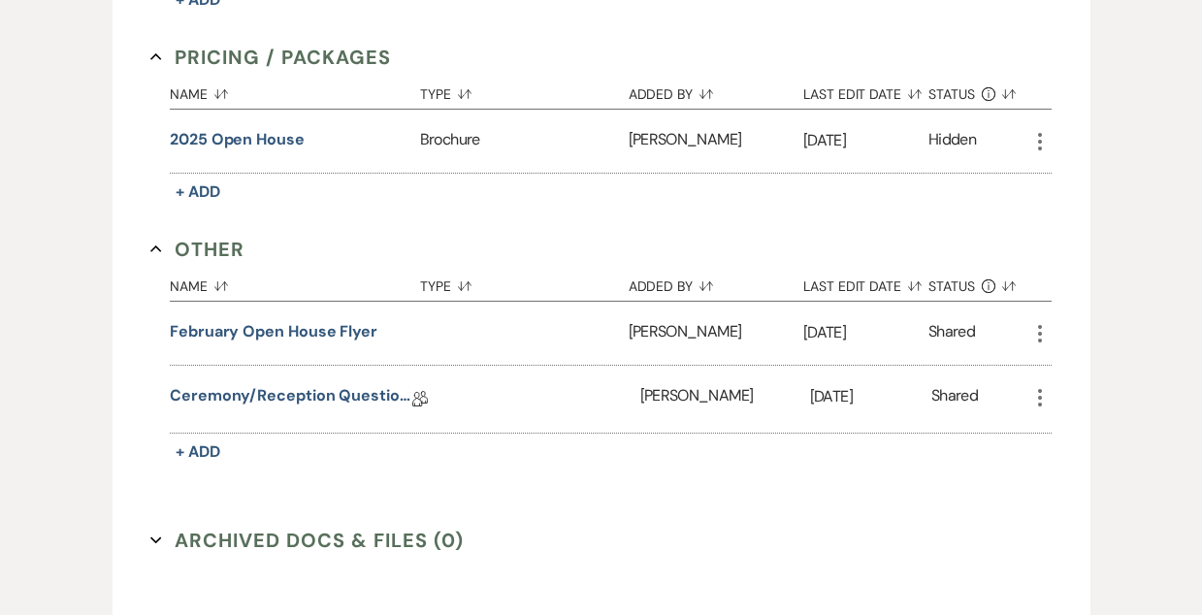
scroll to position [1164, 0]
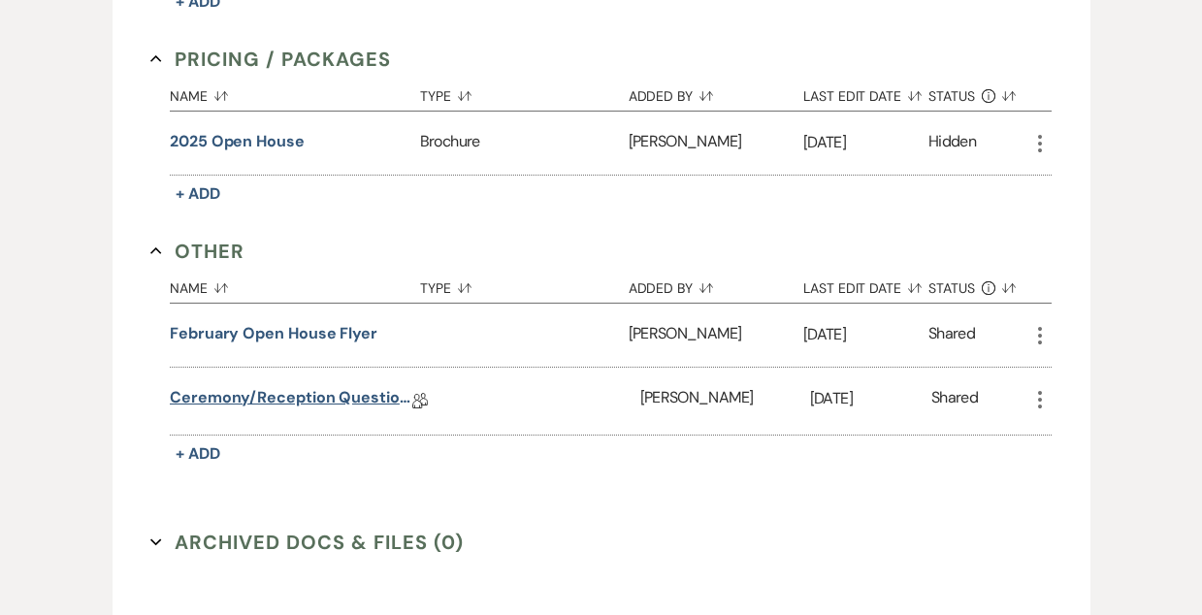
click at [314, 394] on link "Ceremony/Reception Questionnaire" at bounding box center [291, 401] width 243 height 30
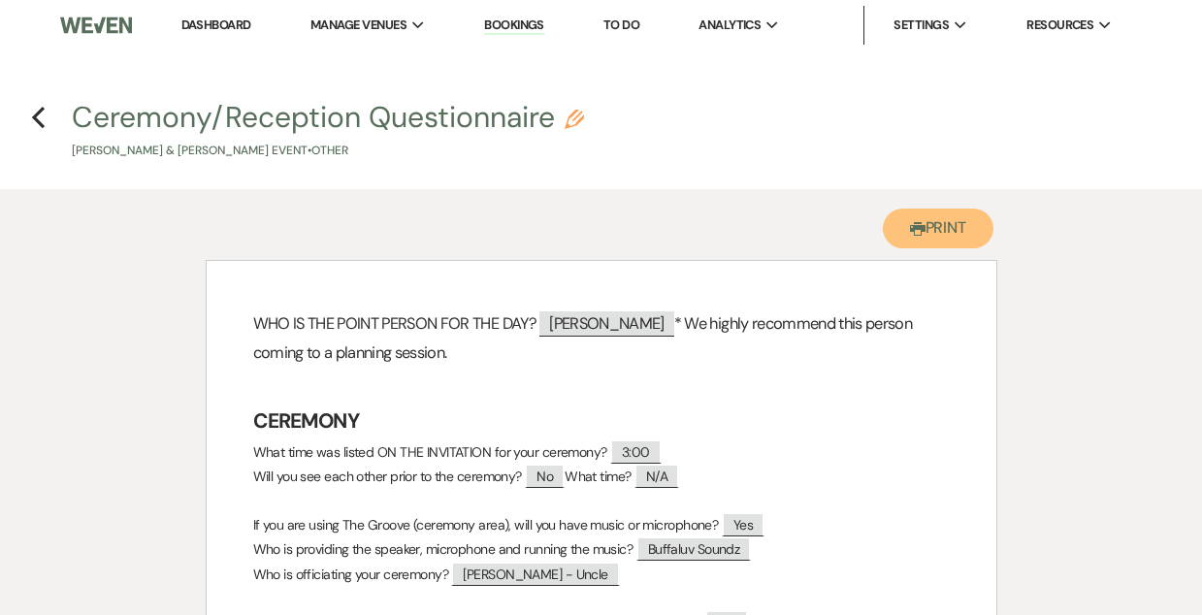
click at [930, 239] on button "Printer Print" at bounding box center [939, 229] width 112 height 40
click at [956, 230] on button "Printer Print" at bounding box center [939, 229] width 112 height 40
click at [32, 112] on icon "Previous" at bounding box center [38, 117] width 15 height 23
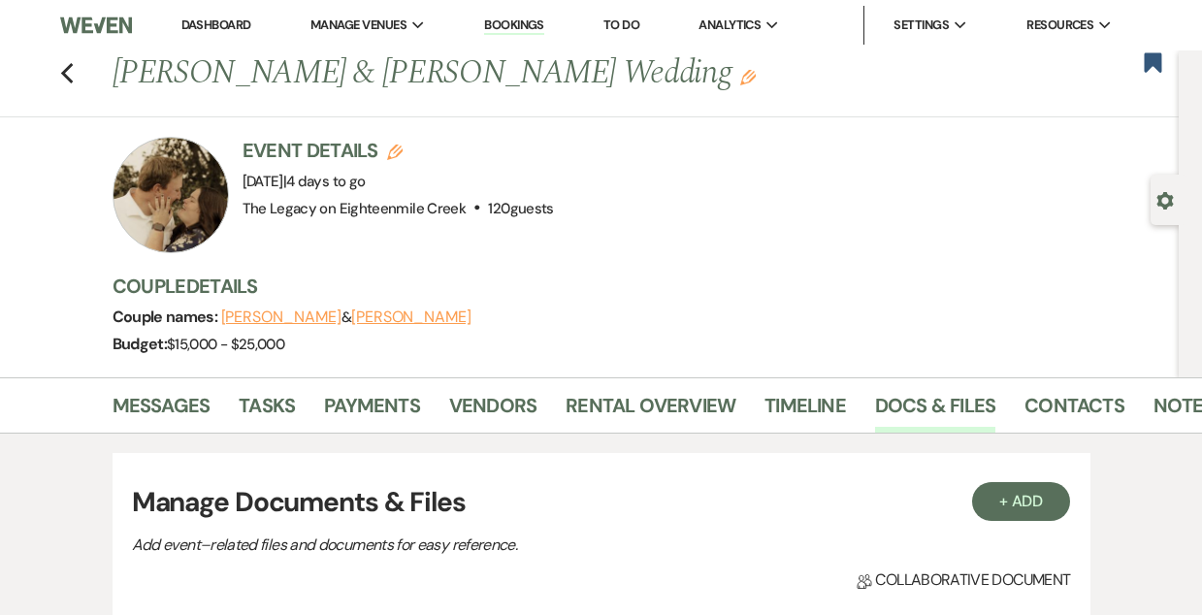
click at [209, 22] on link "Dashboard" at bounding box center [216, 24] width 70 height 16
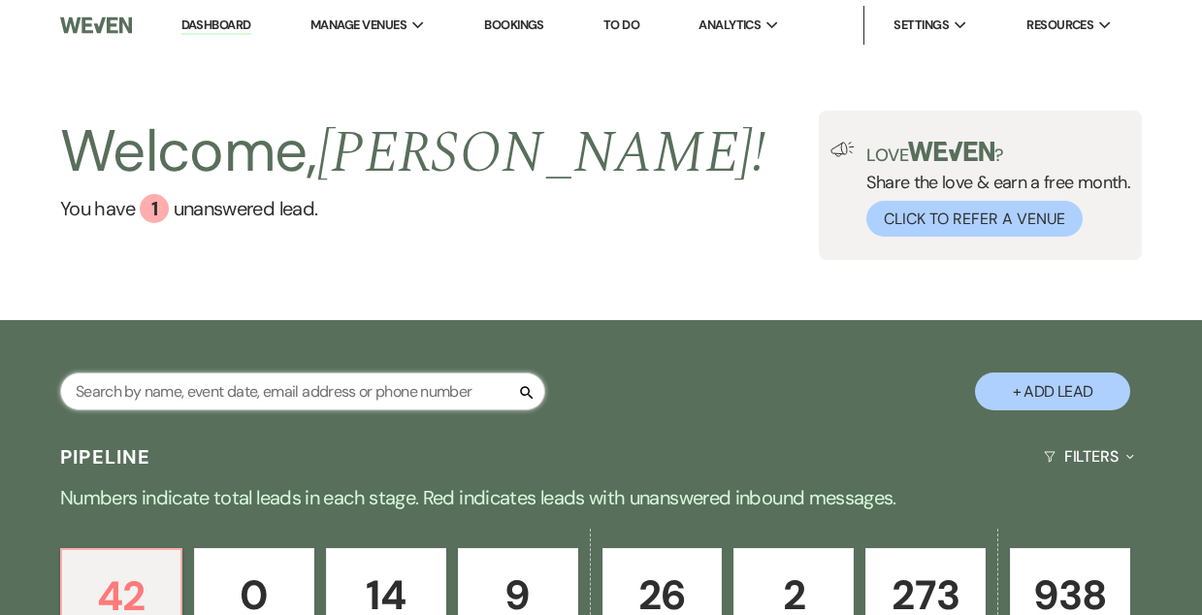
click at [276, 399] on input "text" at bounding box center [302, 392] width 485 height 38
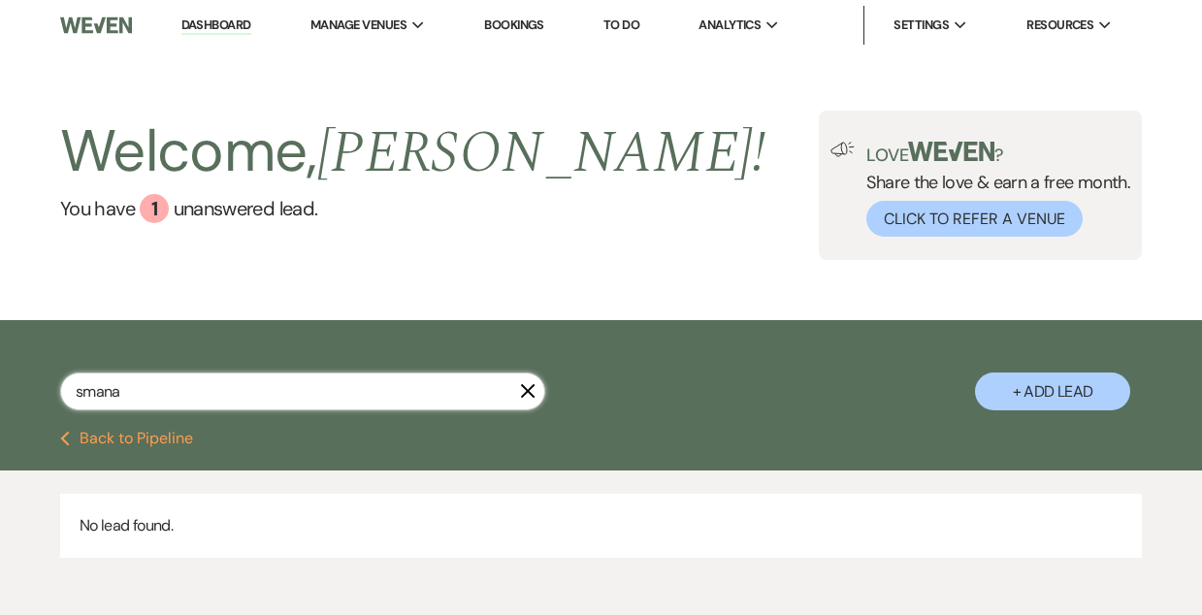
type input "sman"
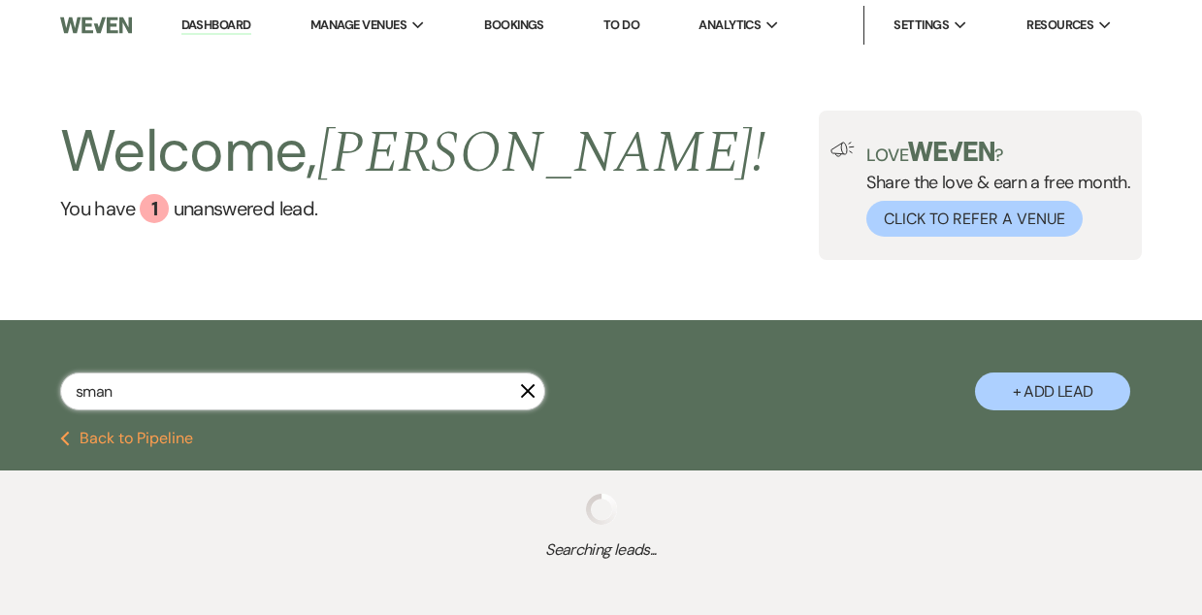
select select "8"
select select "10"
select select "8"
select select "6"
select select "8"
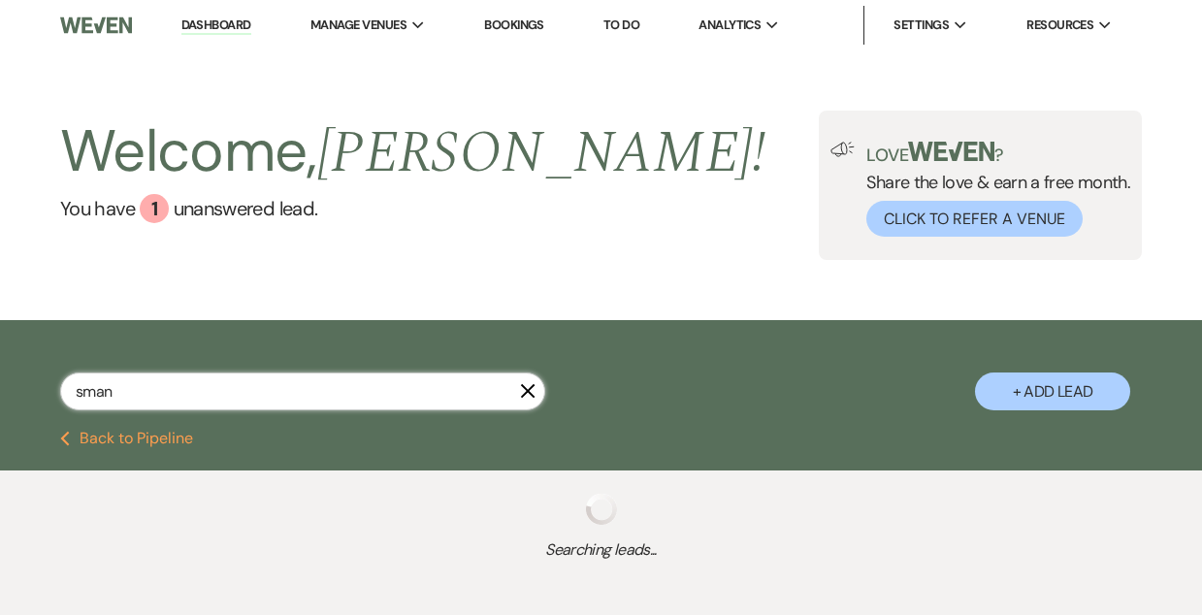
select select "4"
select select "8"
select select "10"
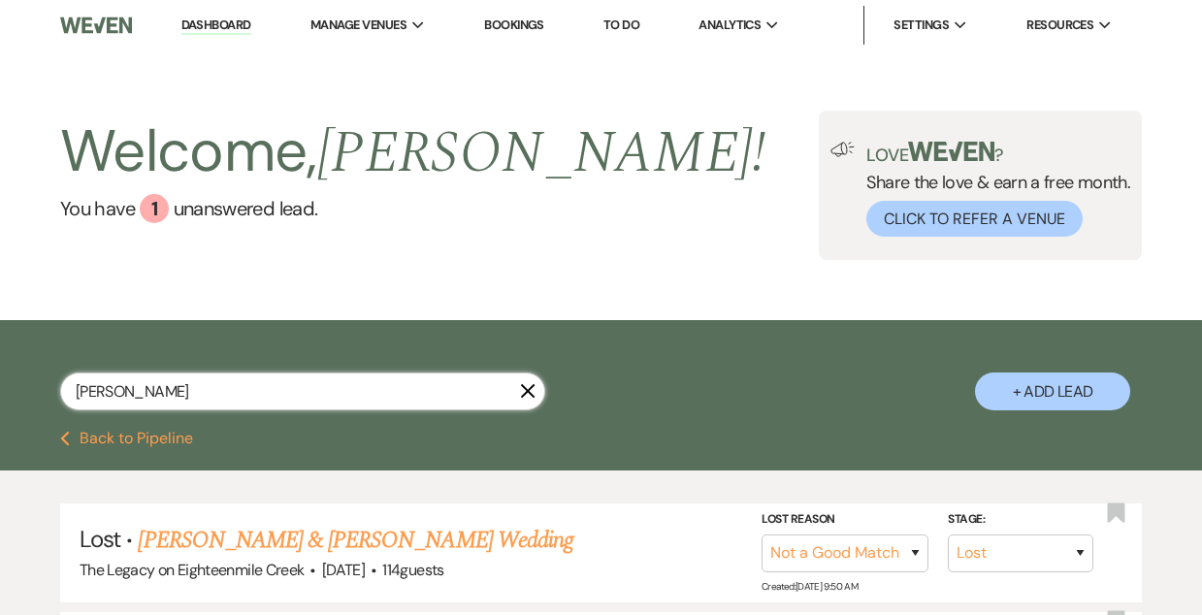
type input "samantha"
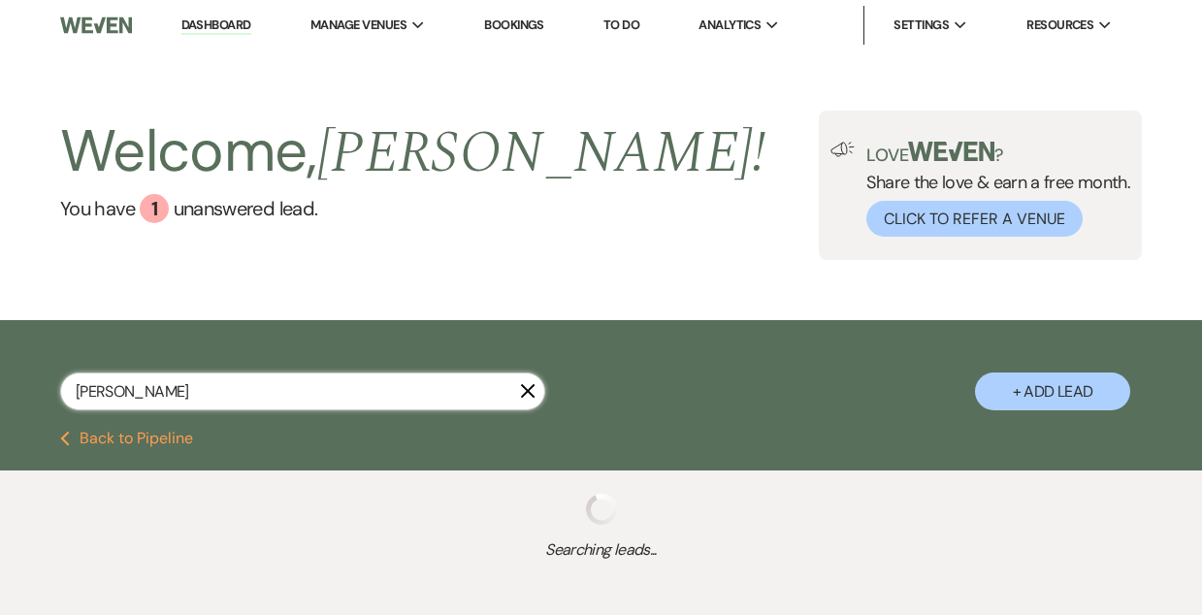
select select "8"
select select "1"
select select "8"
select select "6"
select select "8"
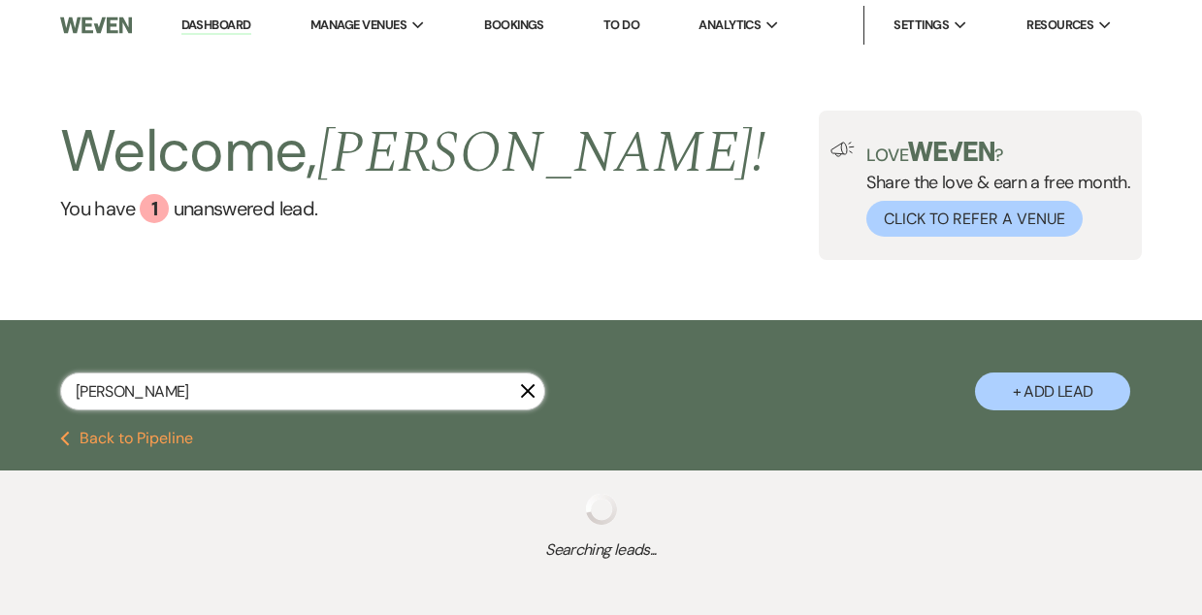
select select "10"
select select "8"
select select "10"
select select "8"
select select "10"
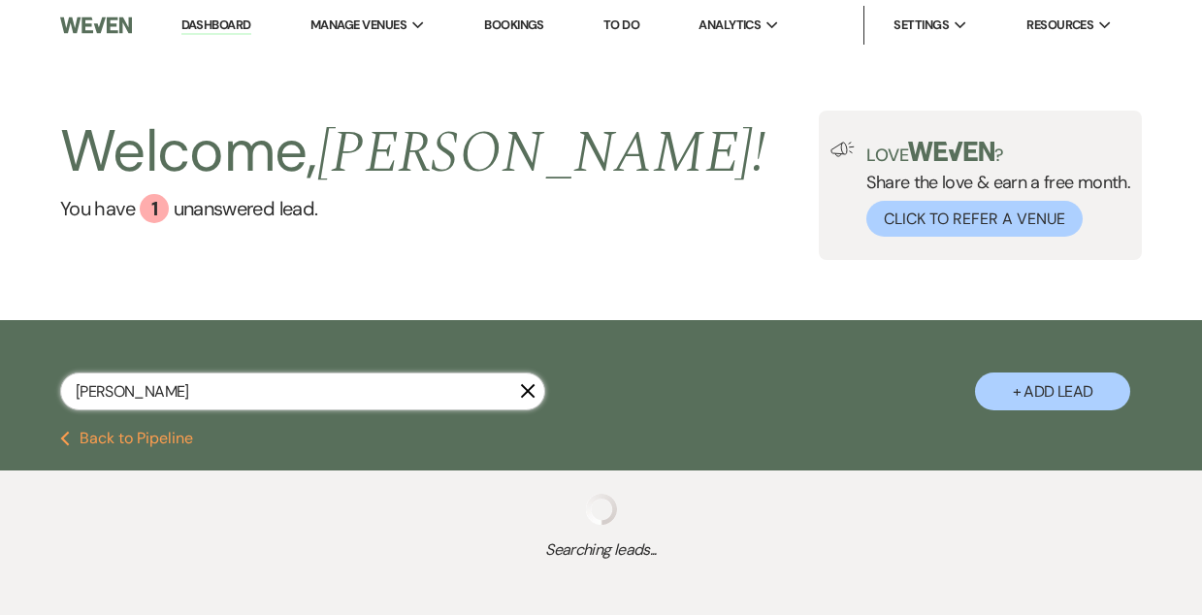
select select "8"
select select "10"
select select "8"
select select "6"
select select "8"
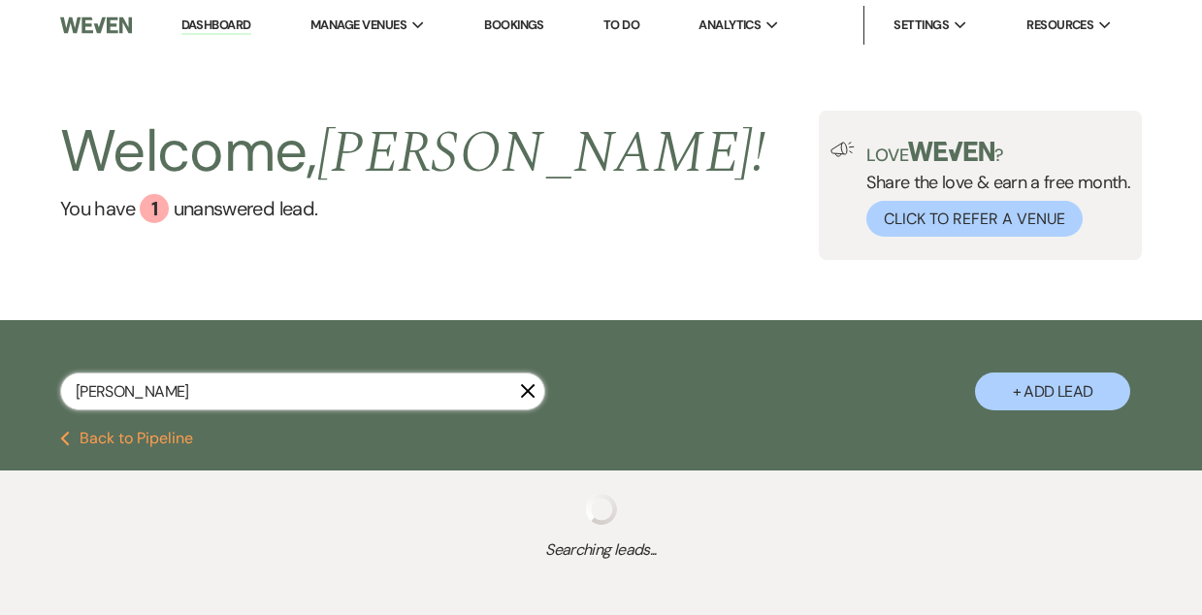
select select "5"
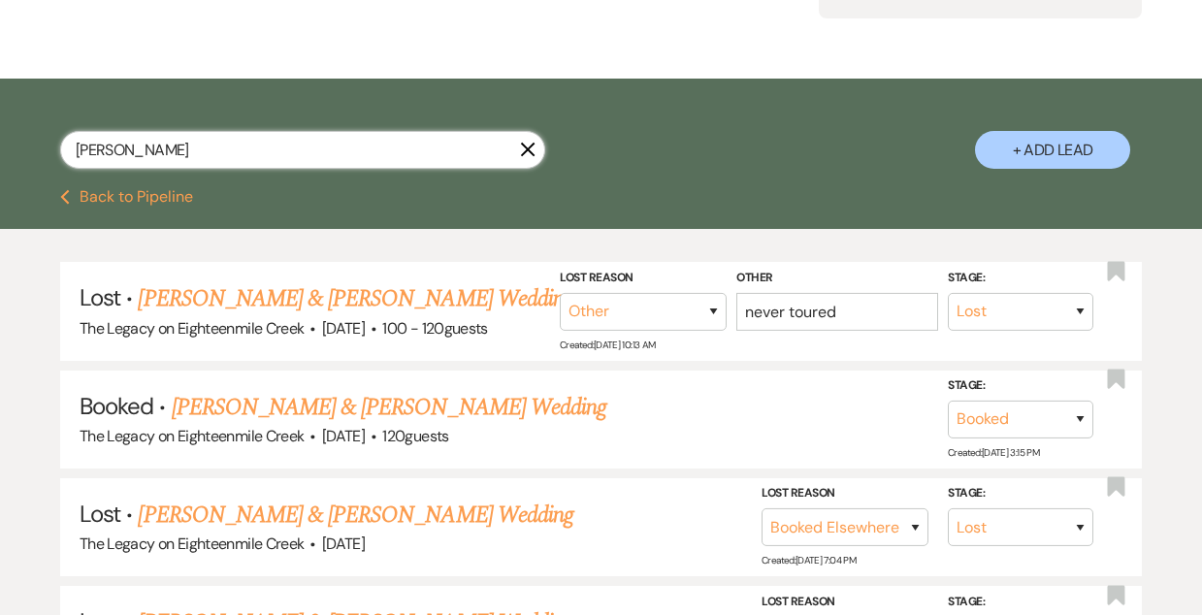
scroll to position [242, 0]
type input "samantha"
click at [443, 400] on link "Samantha Mckinney & Brett Cordier's Wedding" at bounding box center [389, 407] width 435 height 35
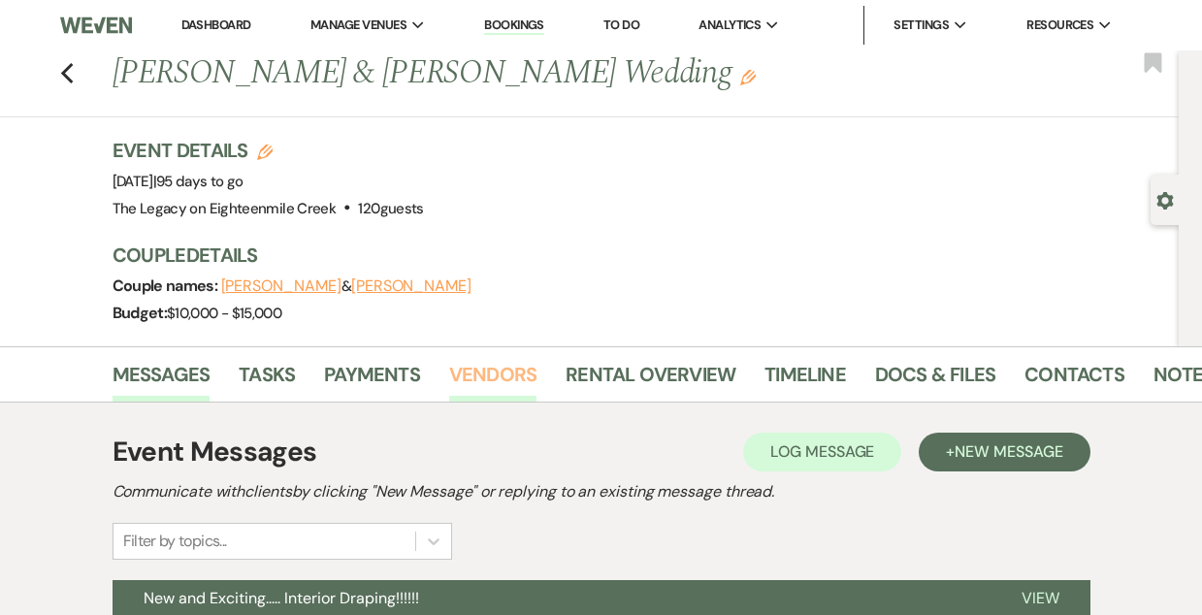
click at [485, 374] on link "Vendors" at bounding box center [492, 380] width 87 height 43
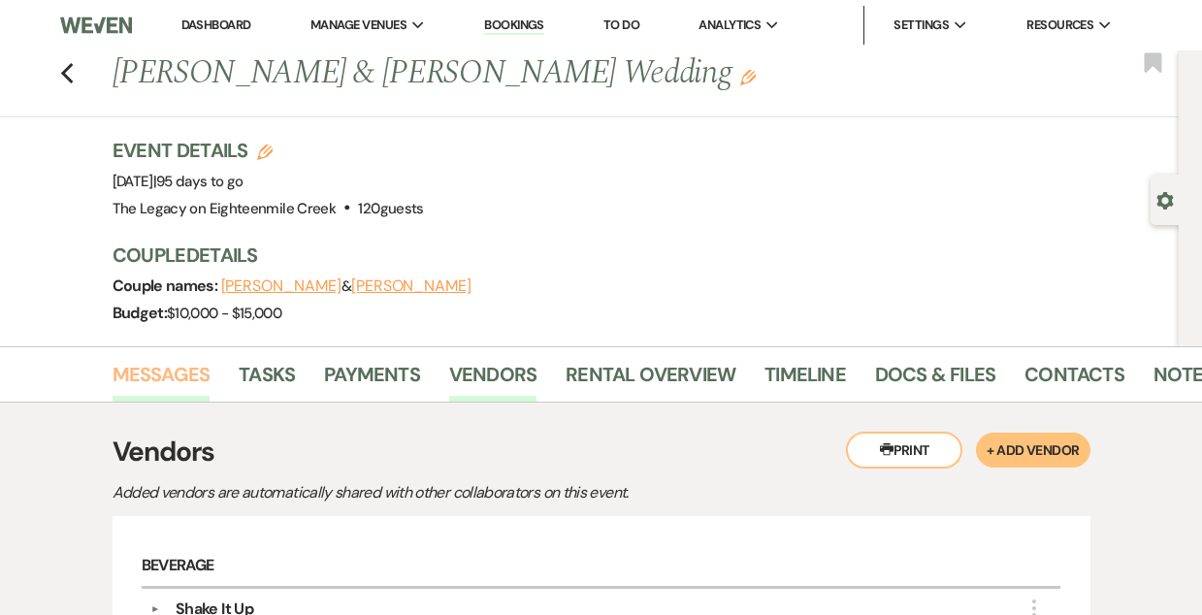
click at [141, 380] on link "Messages" at bounding box center [162, 380] width 98 height 43
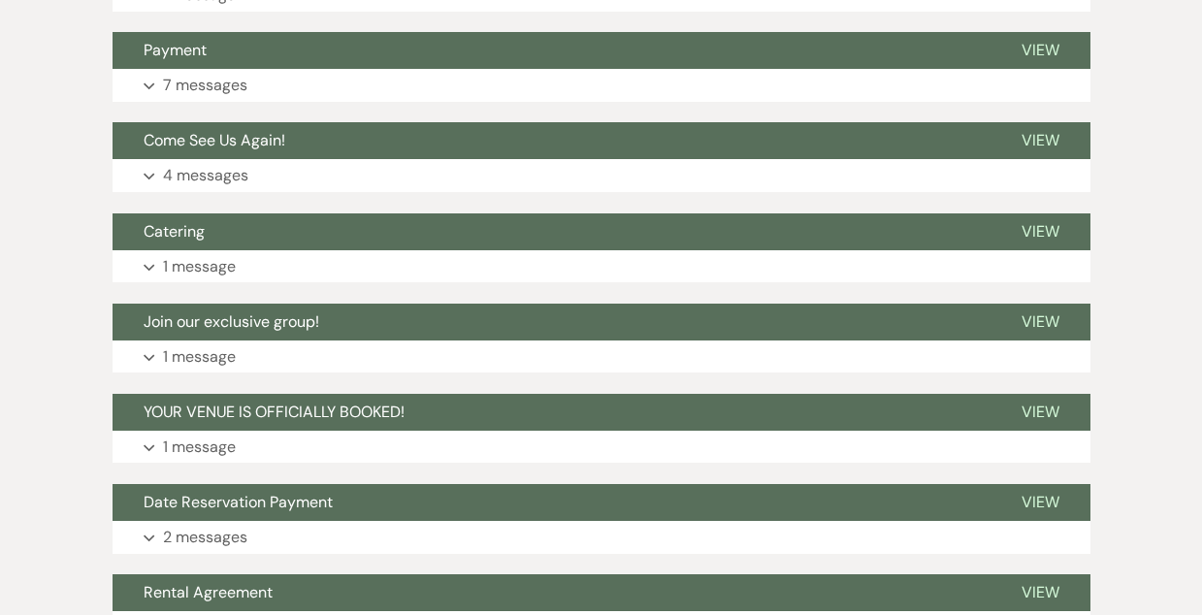
scroll to position [1001, 0]
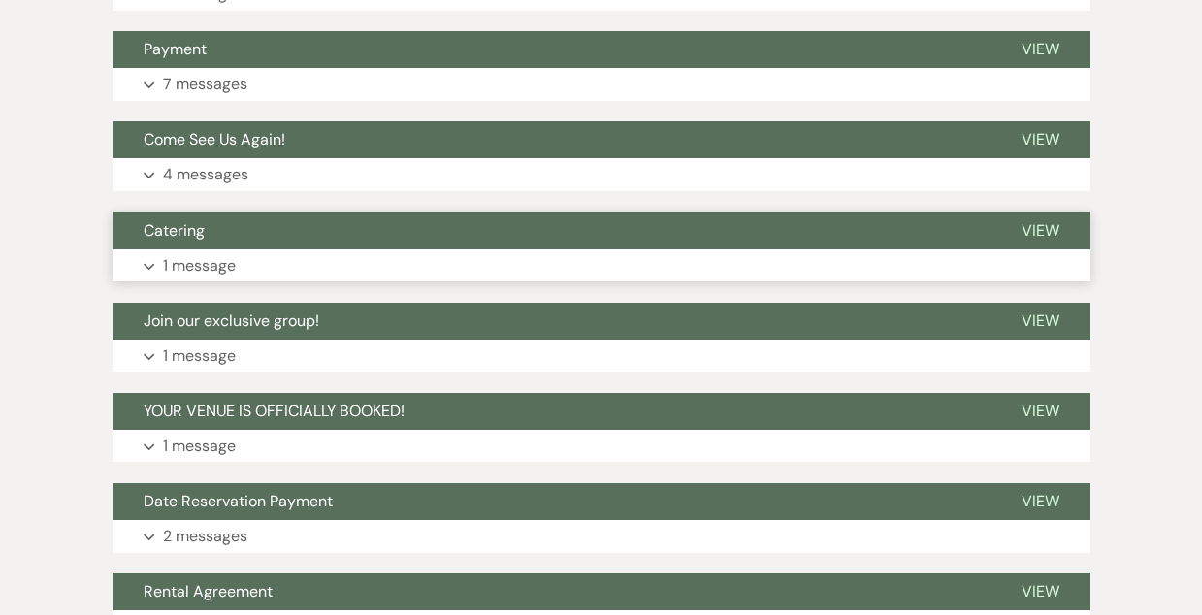
click at [459, 230] on button "Catering" at bounding box center [552, 230] width 878 height 37
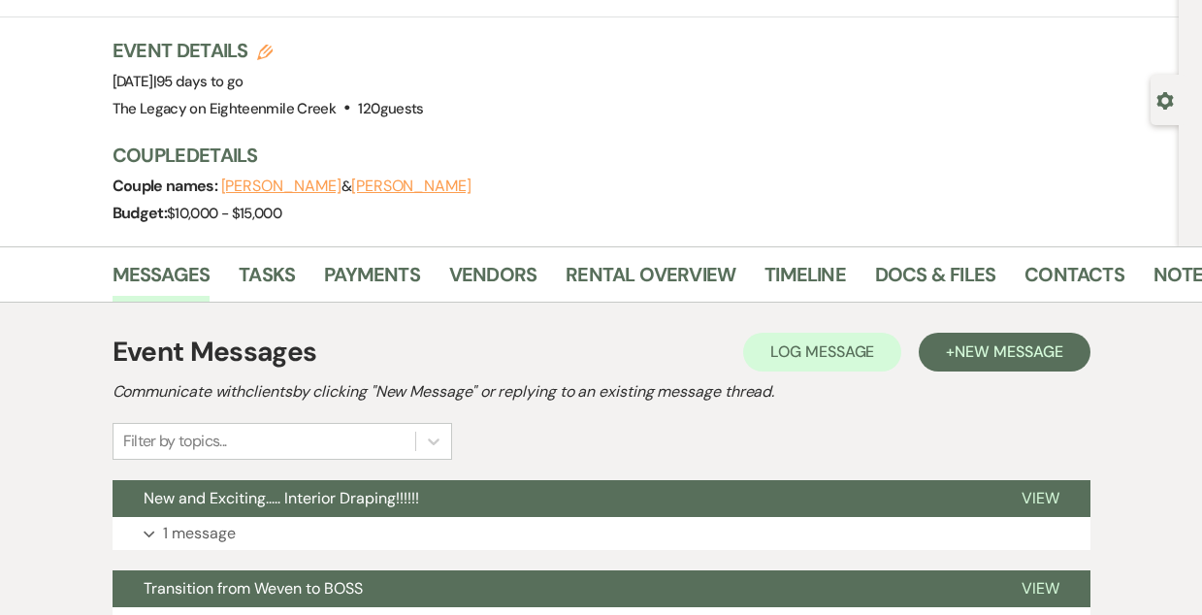
scroll to position [0, 0]
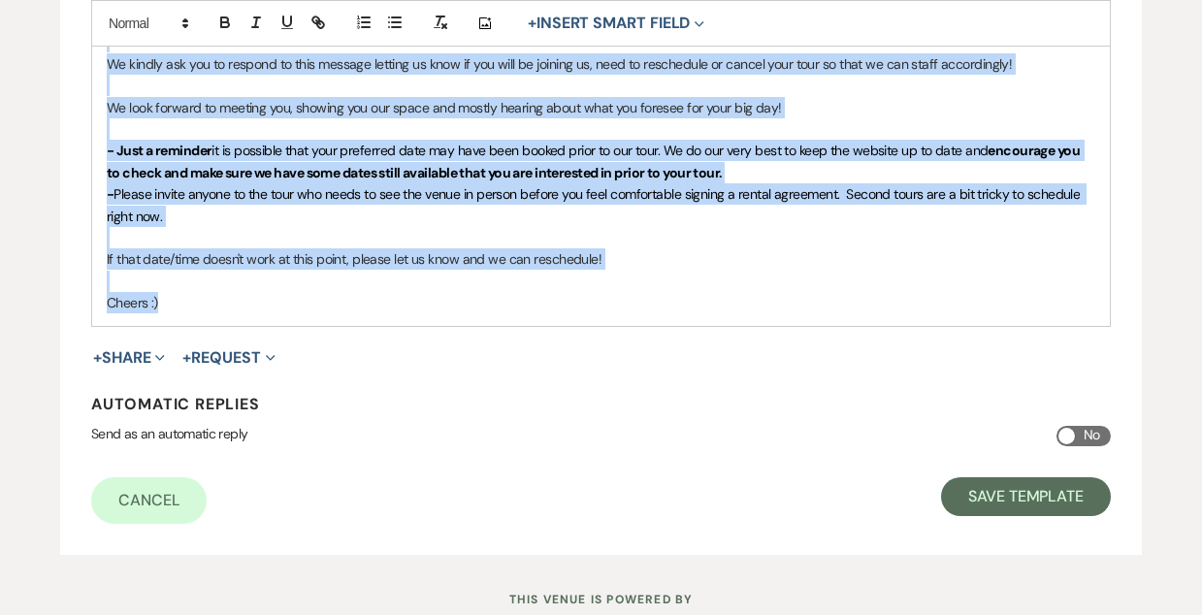
scroll to position [708, 0]
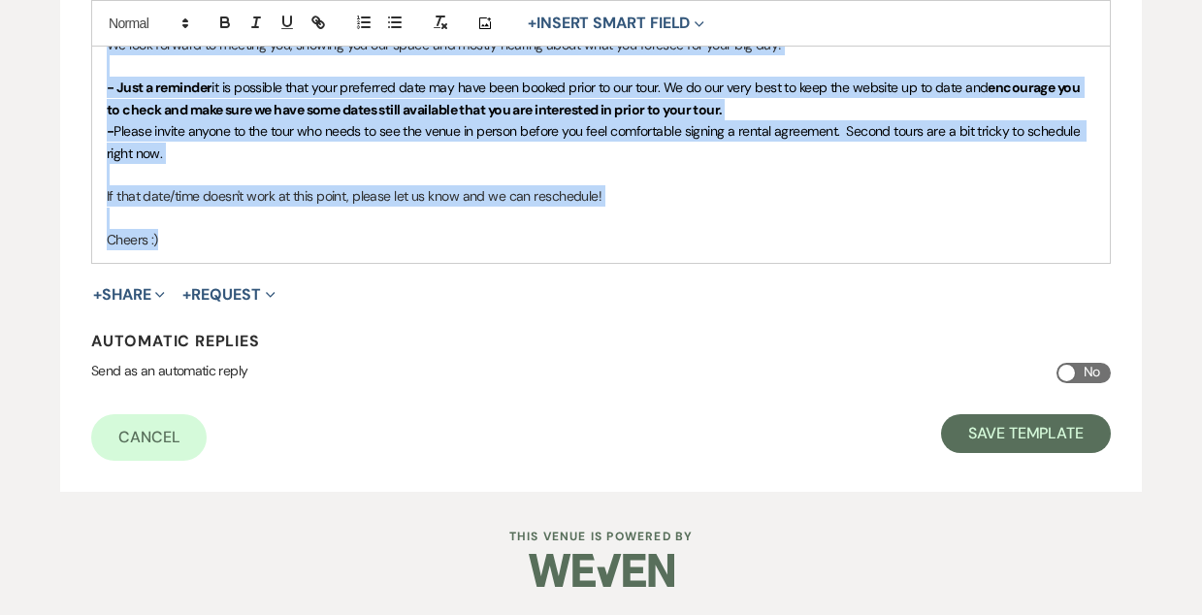
drag, startPoint x: 101, startPoint y: 371, endPoint x: 546, endPoint y: 237, distance: 465.0
click at [546, 237] on div "{{clientFirstName}} Hello there! Hope all is well with you. Just popping in to …" at bounding box center [601, 76] width 1018 height 371
copy div "Hello there! Hope all is well with you. Just popping in to confirm your tour co…"
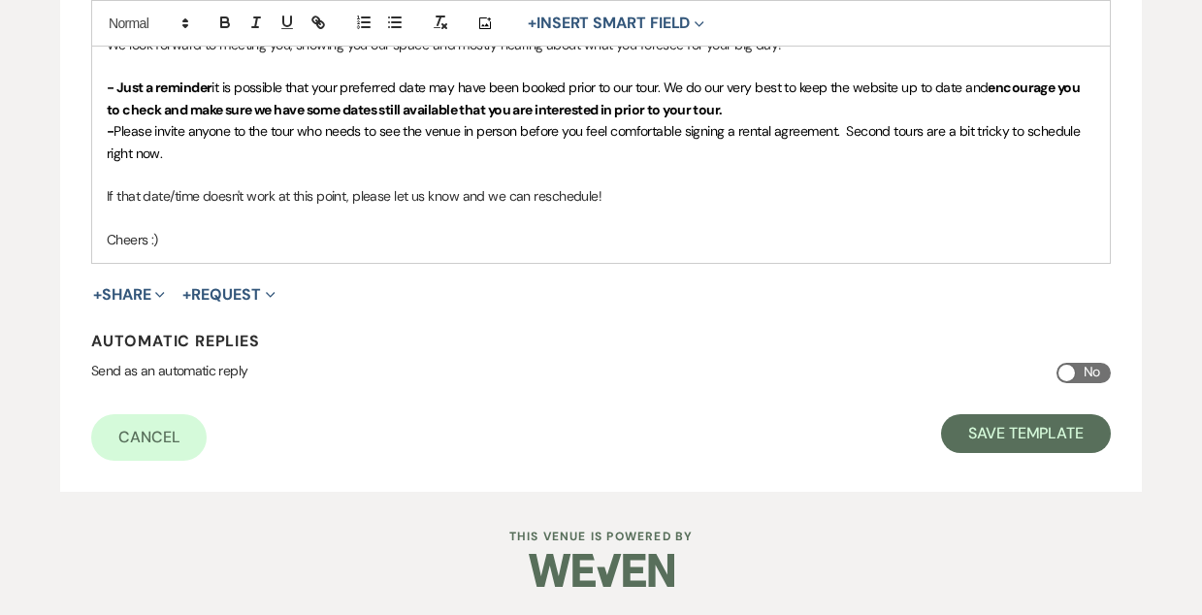
click at [571, 247] on p "Cheers :)" at bounding box center [601, 239] width 989 height 21
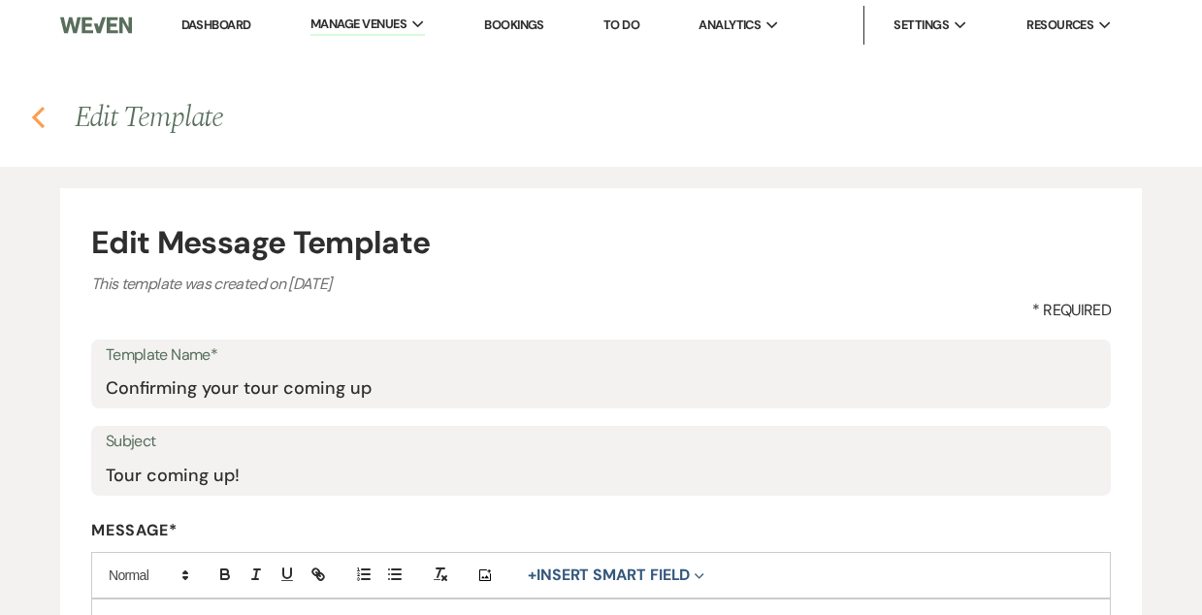
click at [39, 114] on icon "Previous" at bounding box center [38, 117] width 15 height 23
